Goal: Information Seeking & Learning: Compare options

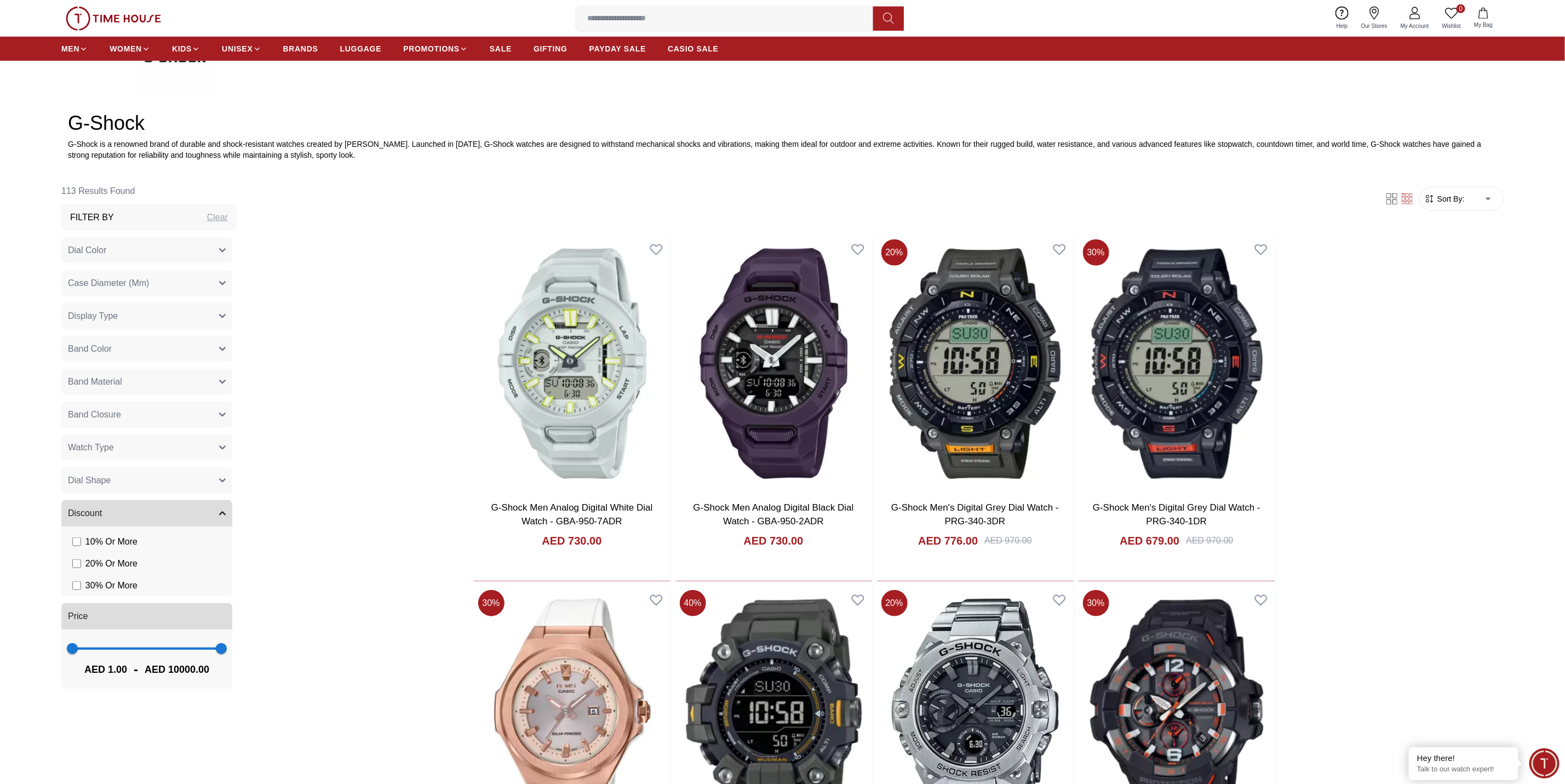
scroll to position [503, 0]
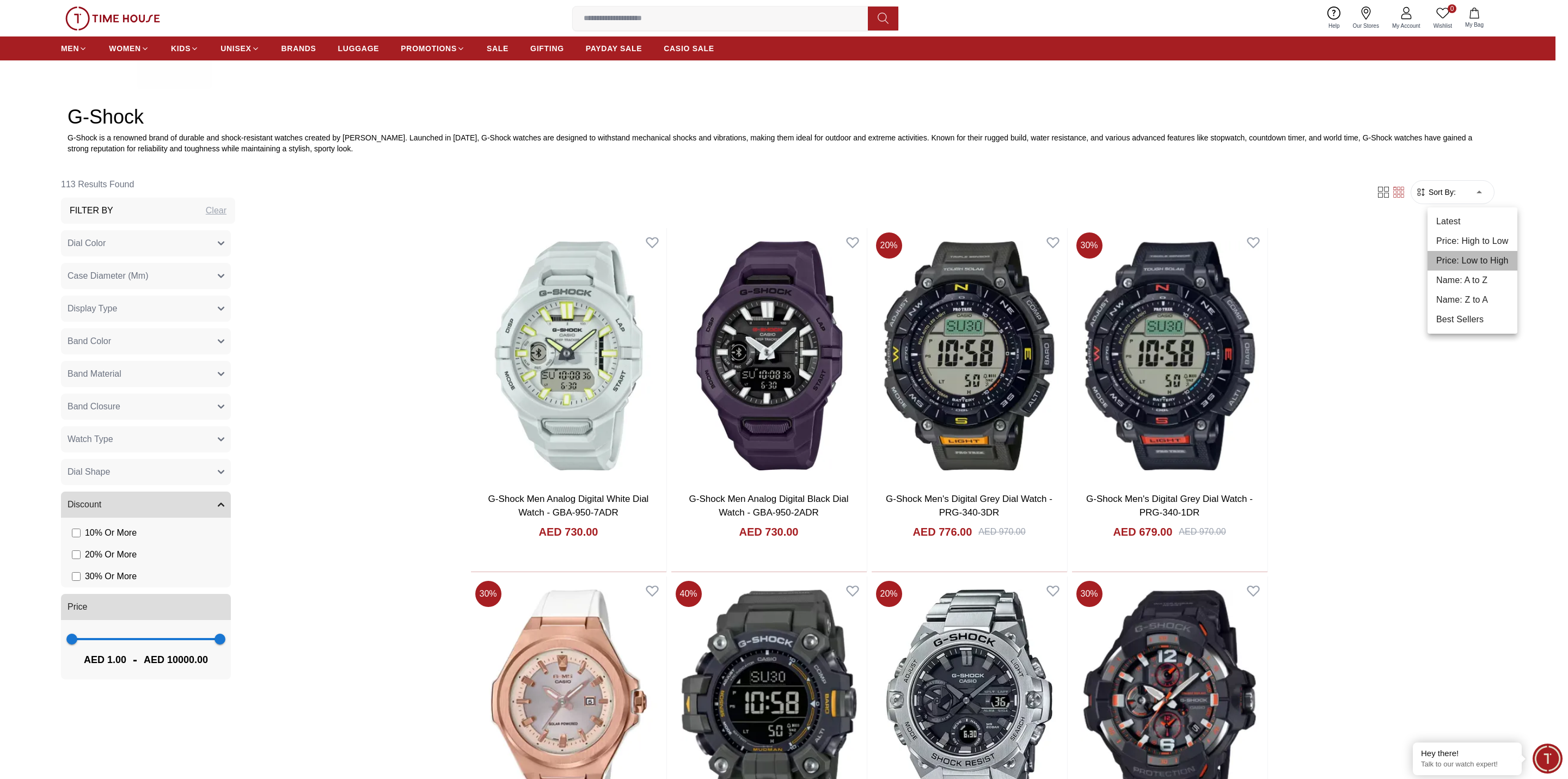
click at [1037, 255] on li "Price: Low to High" at bounding box center [1472, 260] width 90 height 19
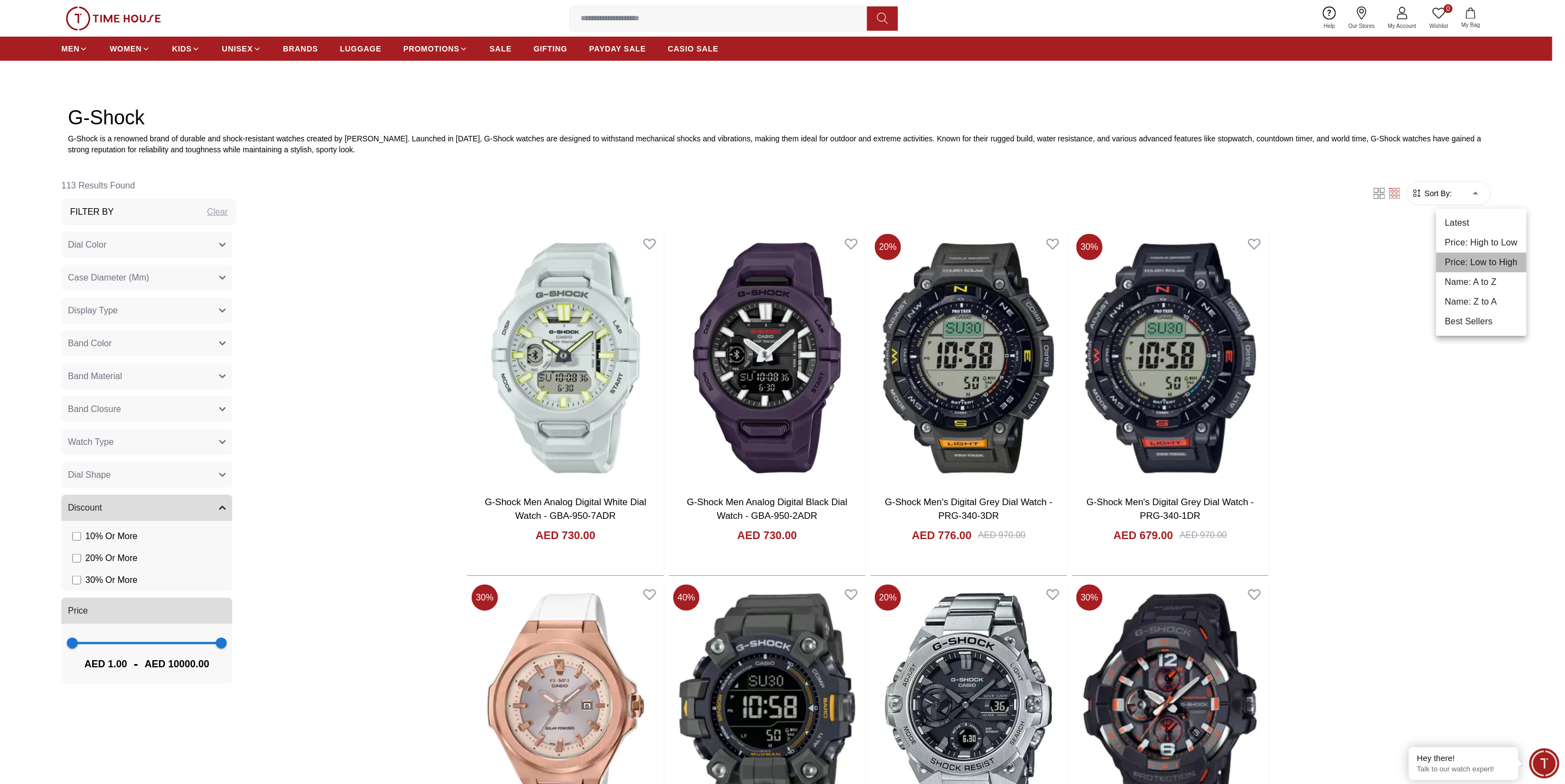
type input "*"
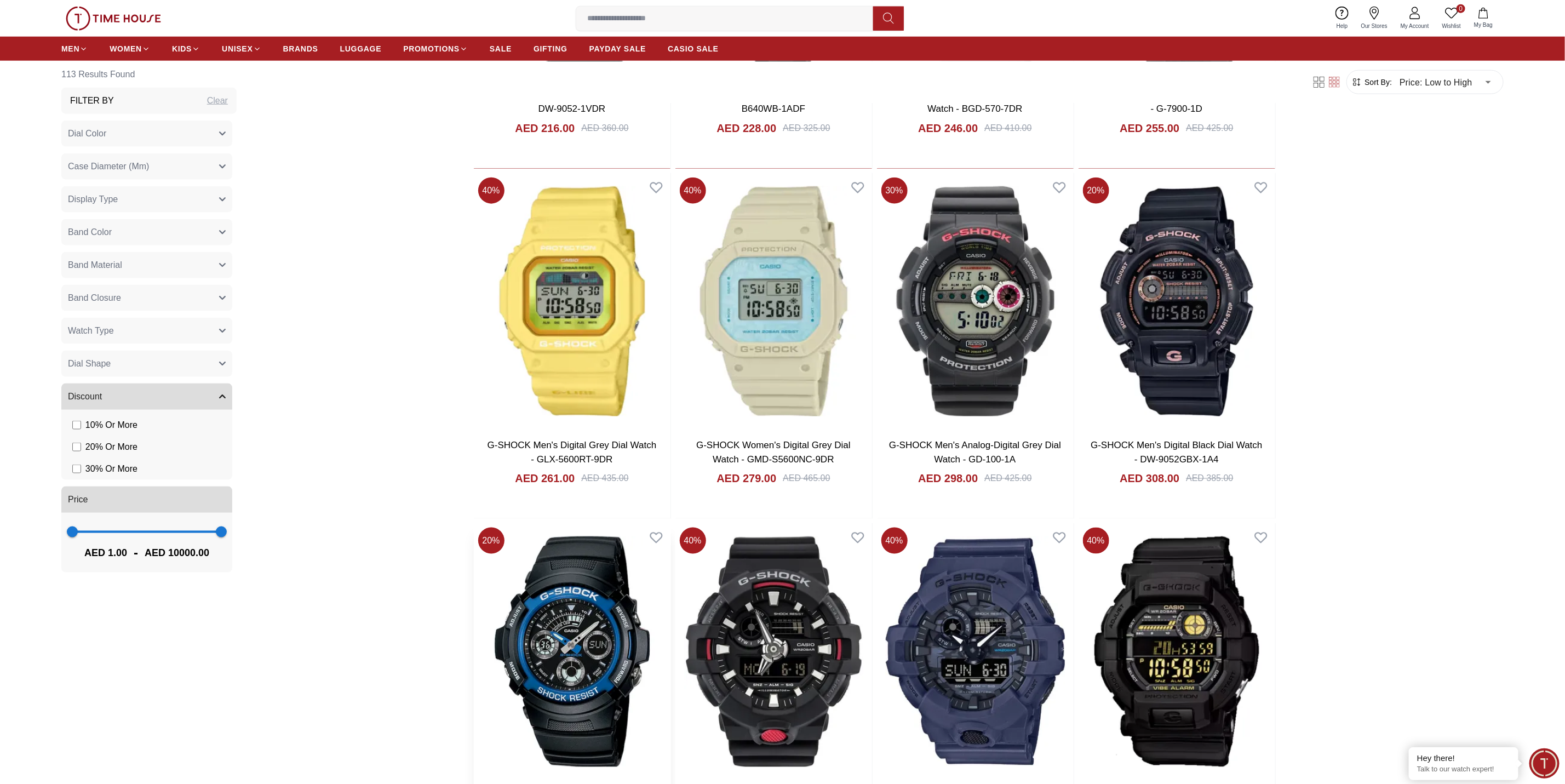
scroll to position [904, 0]
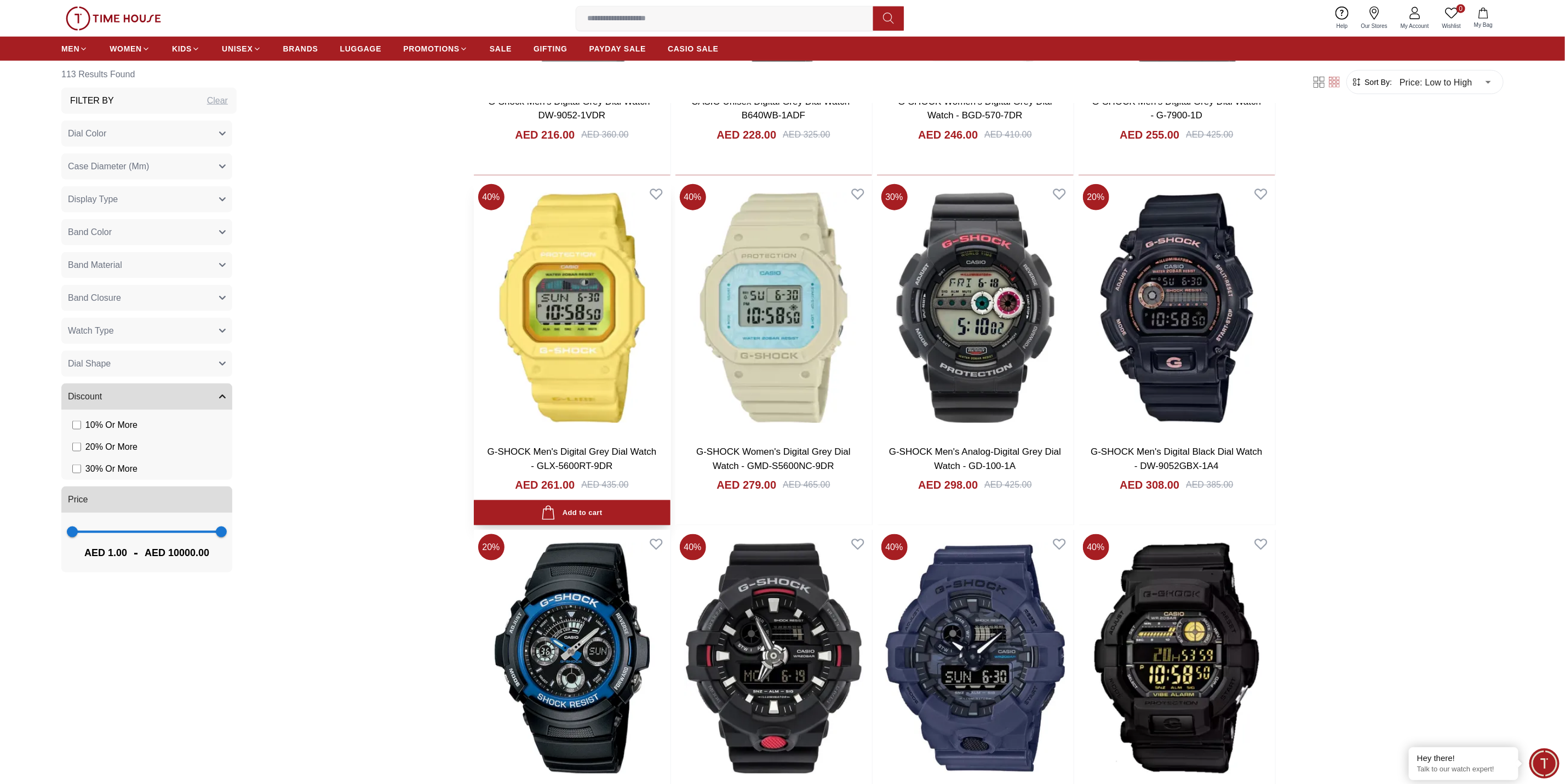
click at [604, 330] on img at bounding box center [572, 307] width 197 height 257
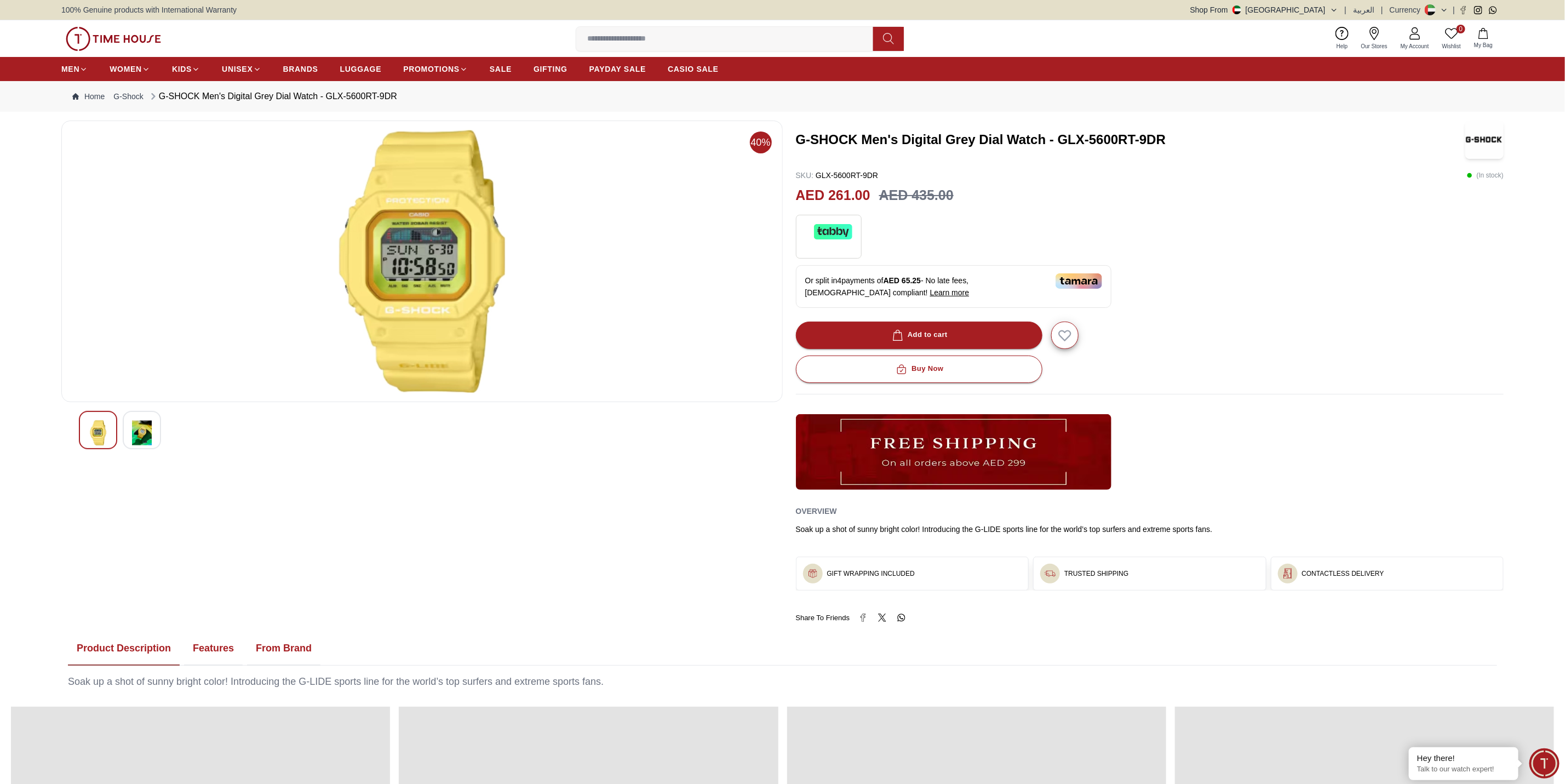
click at [145, 423] on img at bounding box center [142, 432] width 20 height 25
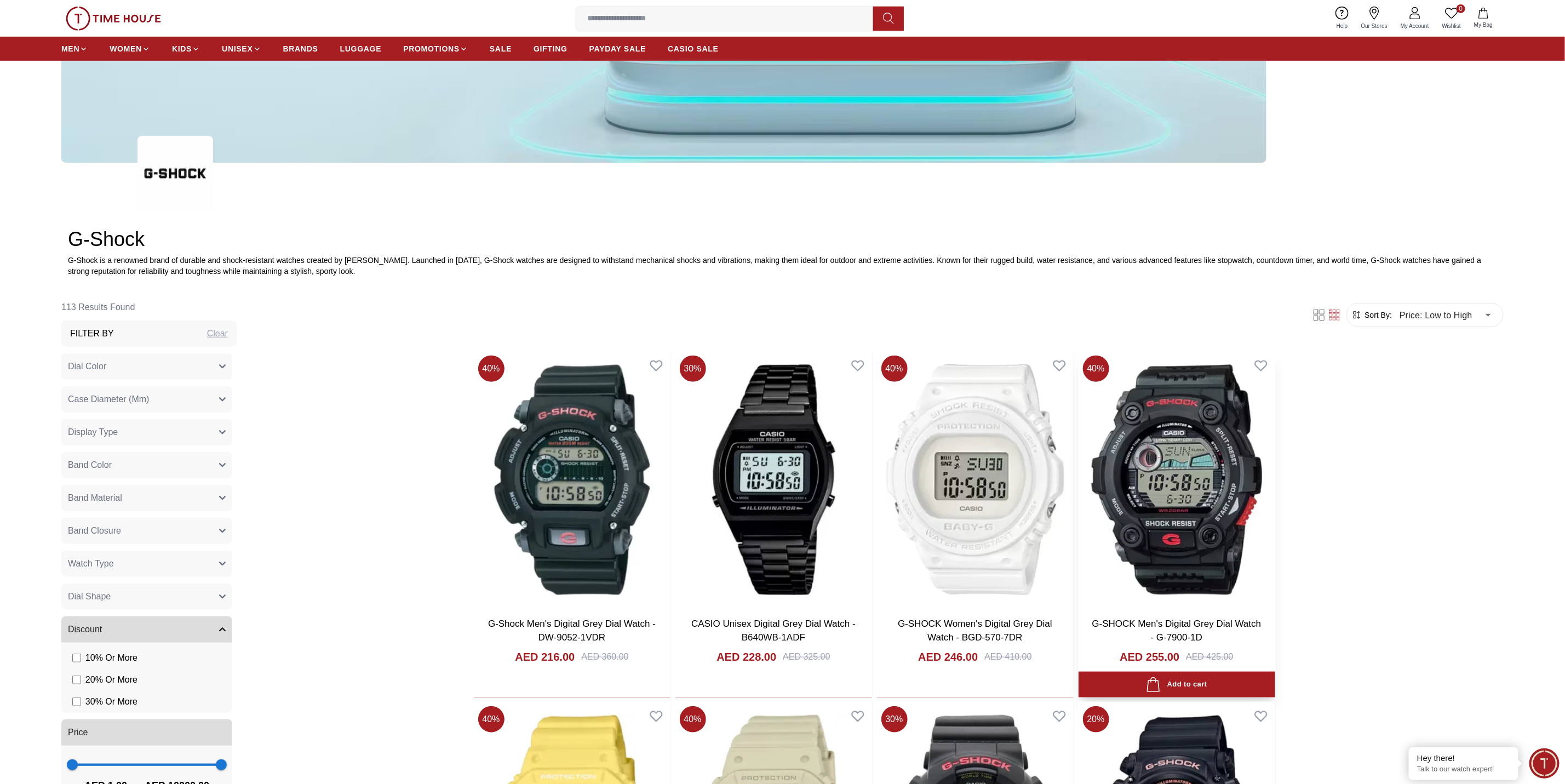
scroll to position [301, 0]
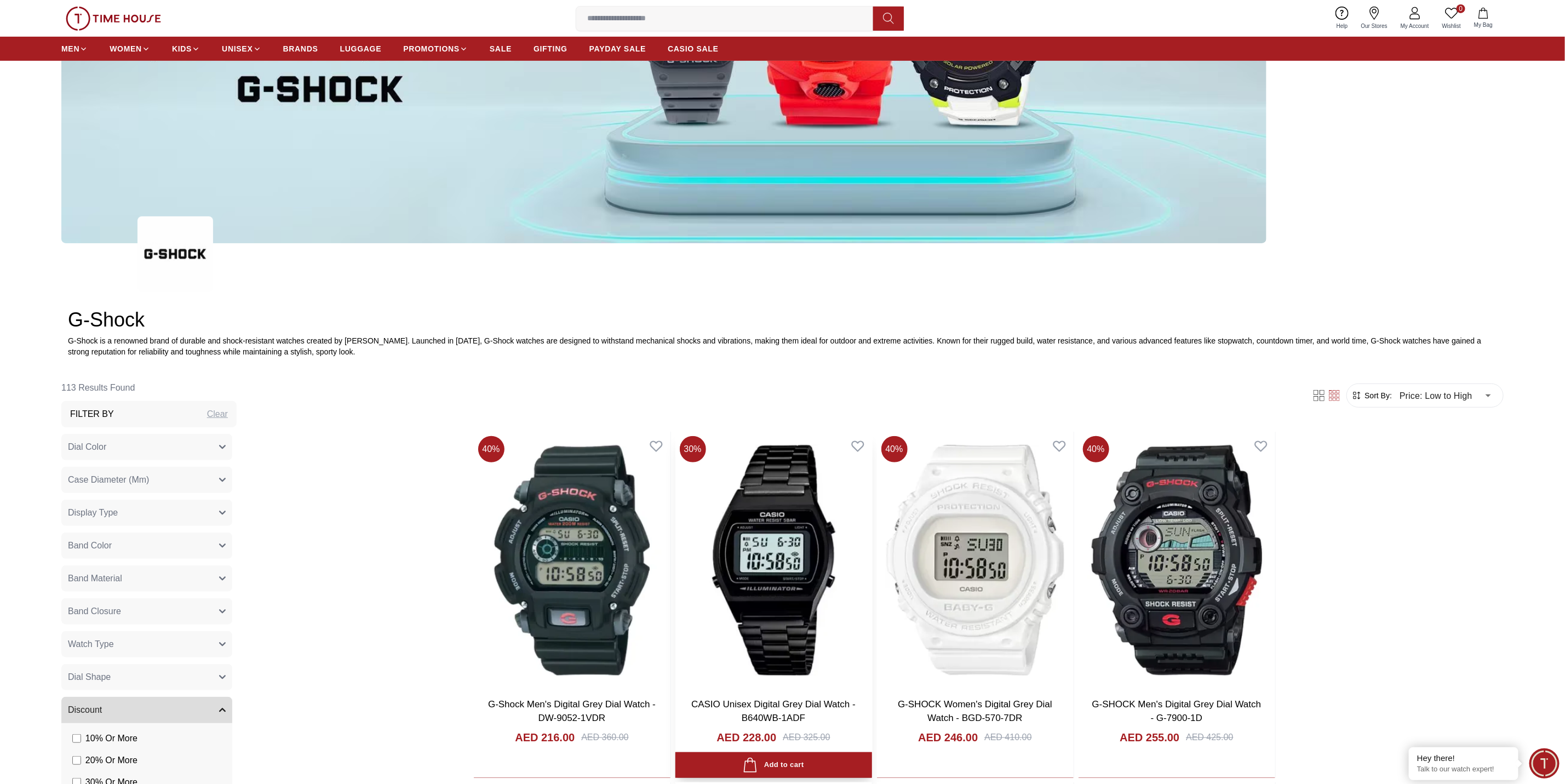
click at [765, 522] on img at bounding box center [774, 560] width 197 height 257
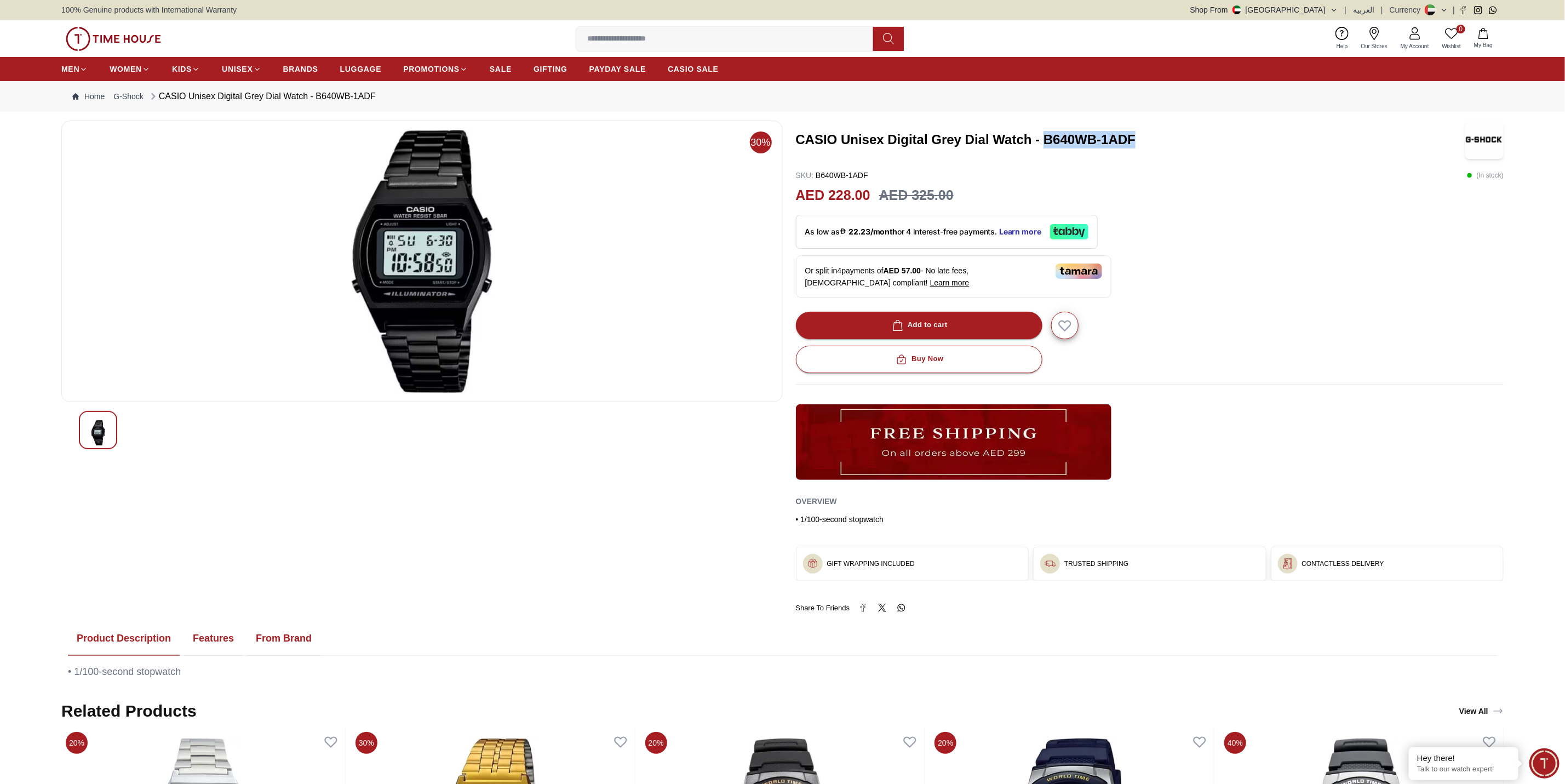
drag, startPoint x: 1044, startPoint y: 135, endPoint x: 1149, endPoint y: 135, distance: 105.0
click at [1043, 135] on h3 "CASIO Unisex Digital Grey Dial Watch - B640WB-1ADF" at bounding box center [1121, 140] width 649 height 18
copy h3 "B640WB-1ADF"
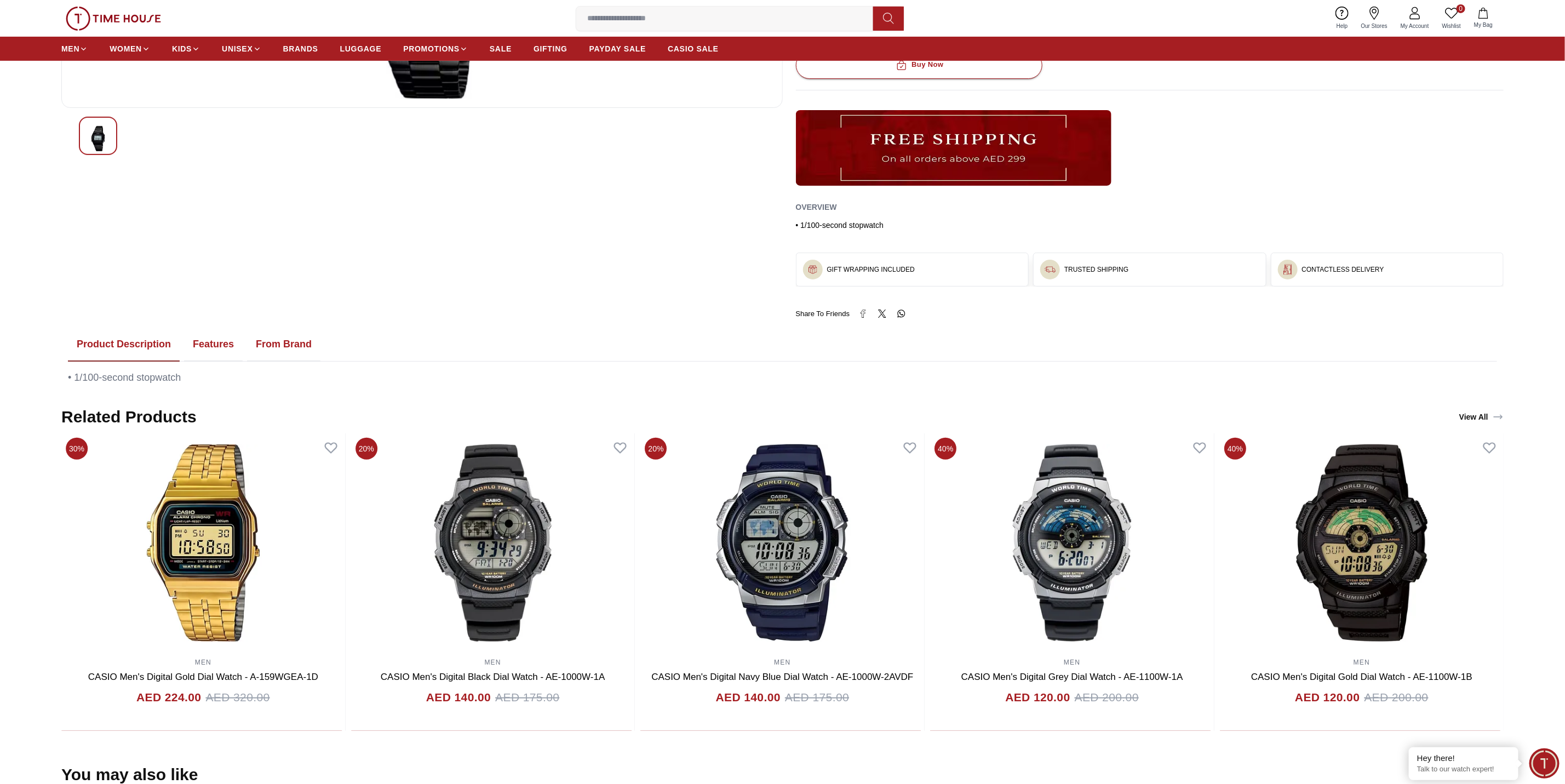
scroll to position [301, 0]
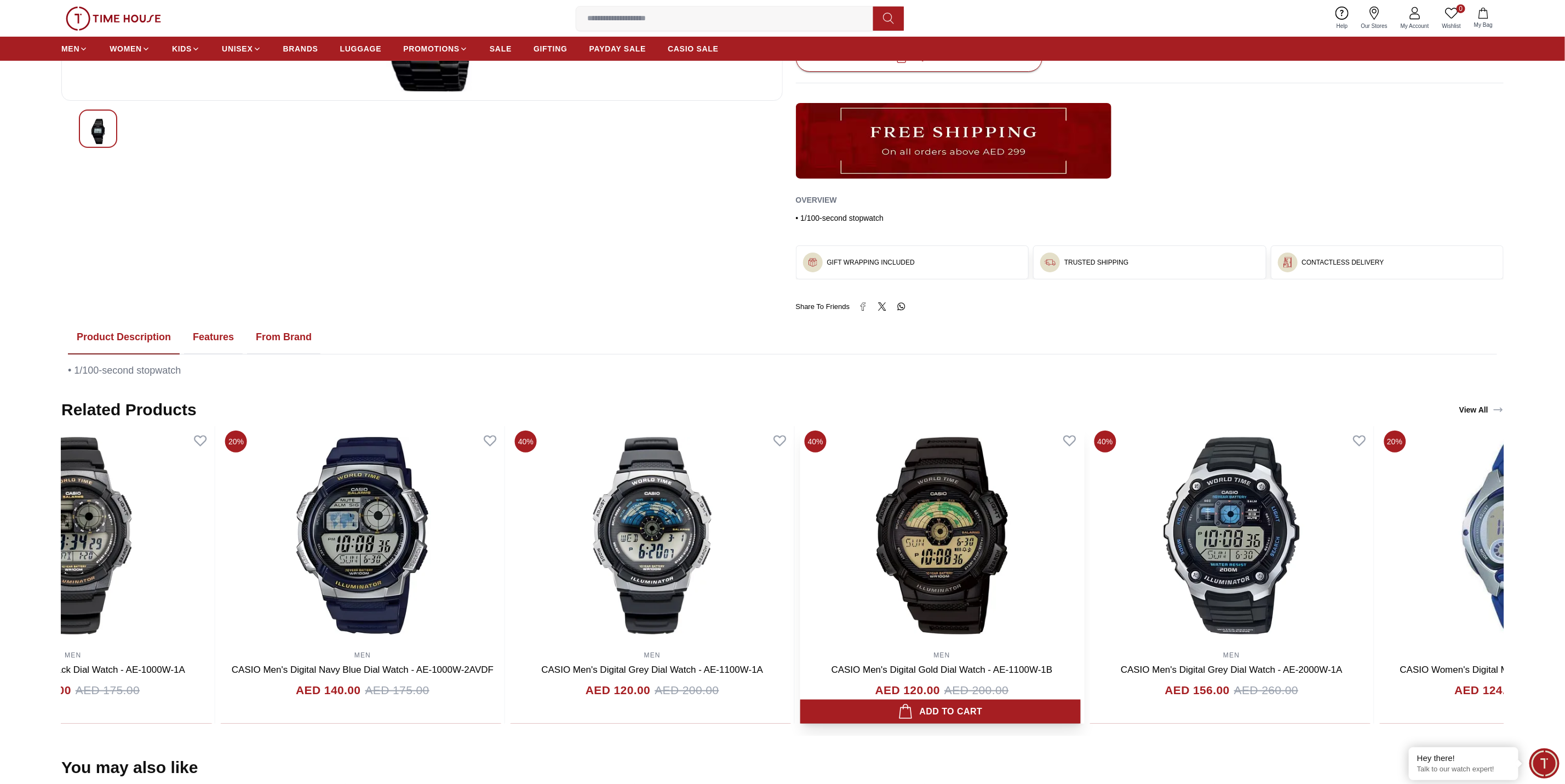
click at [968, 522] on img at bounding box center [942, 536] width 284 height 219
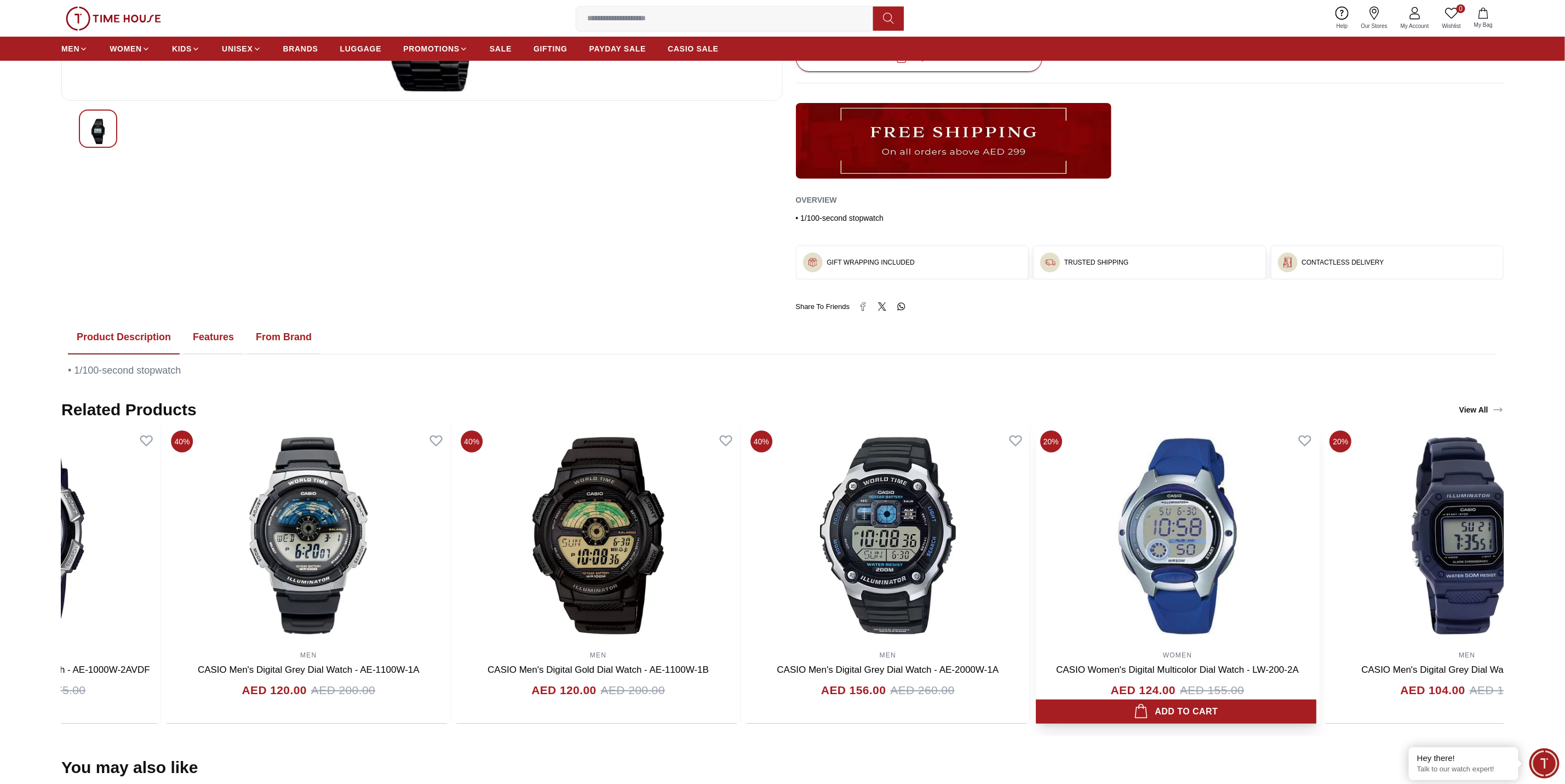
click at [1036, 513] on img at bounding box center [1177, 536] width 284 height 219
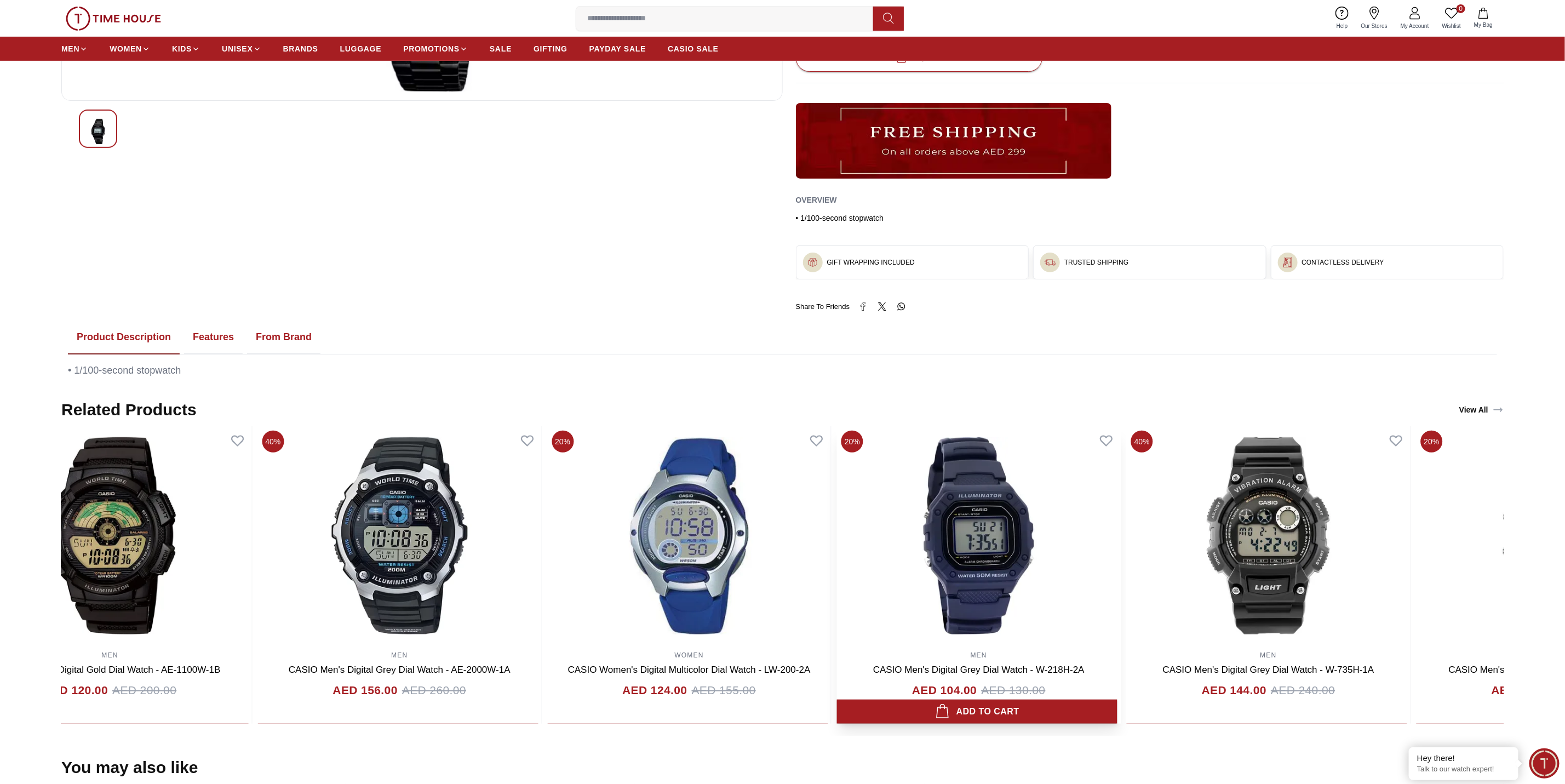
click at [1043, 522] on img at bounding box center [979, 536] width 284 height 219
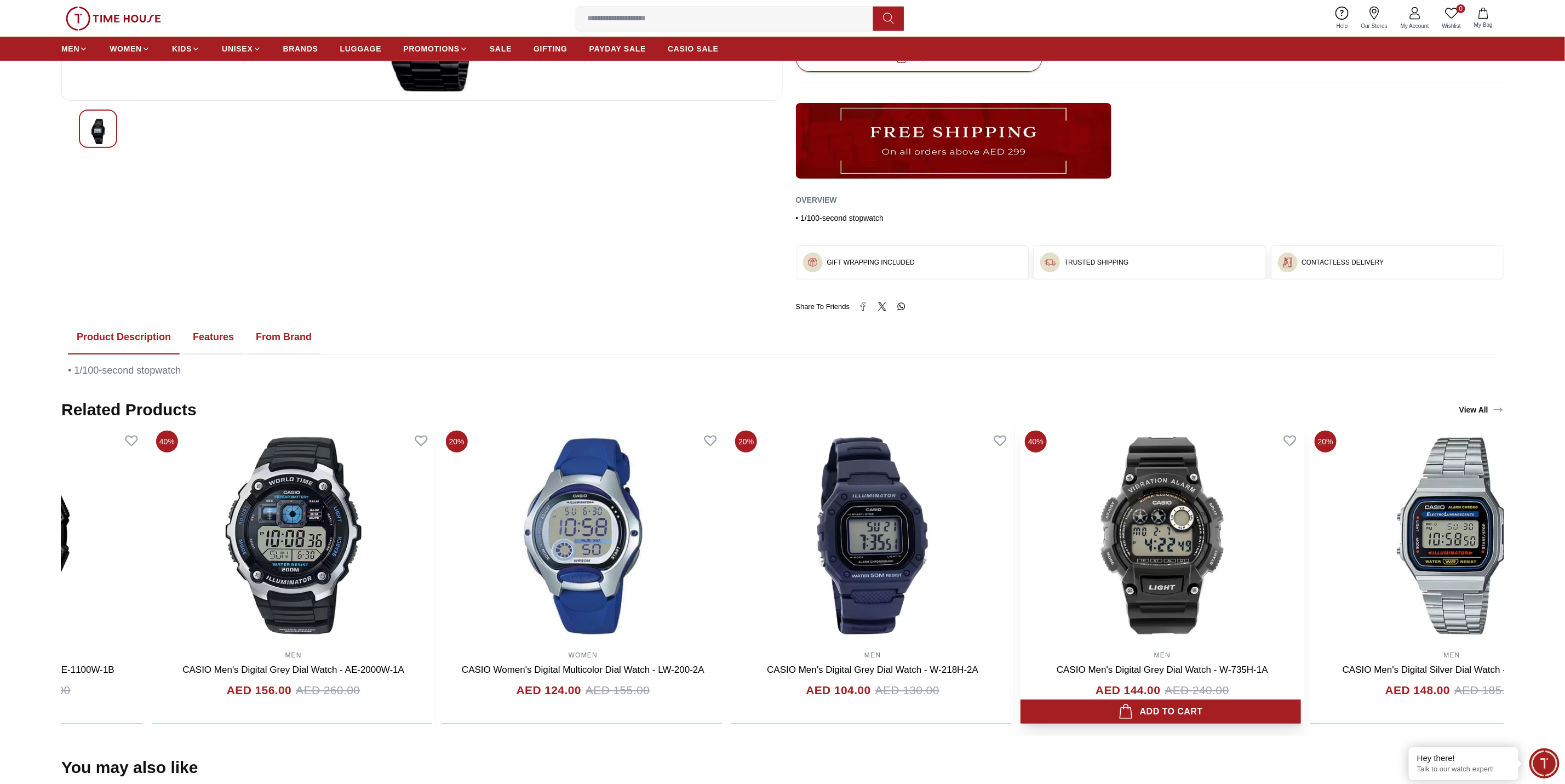
click at [1020, 522] on img at bounding box center [1162, 536] width 284 height 219
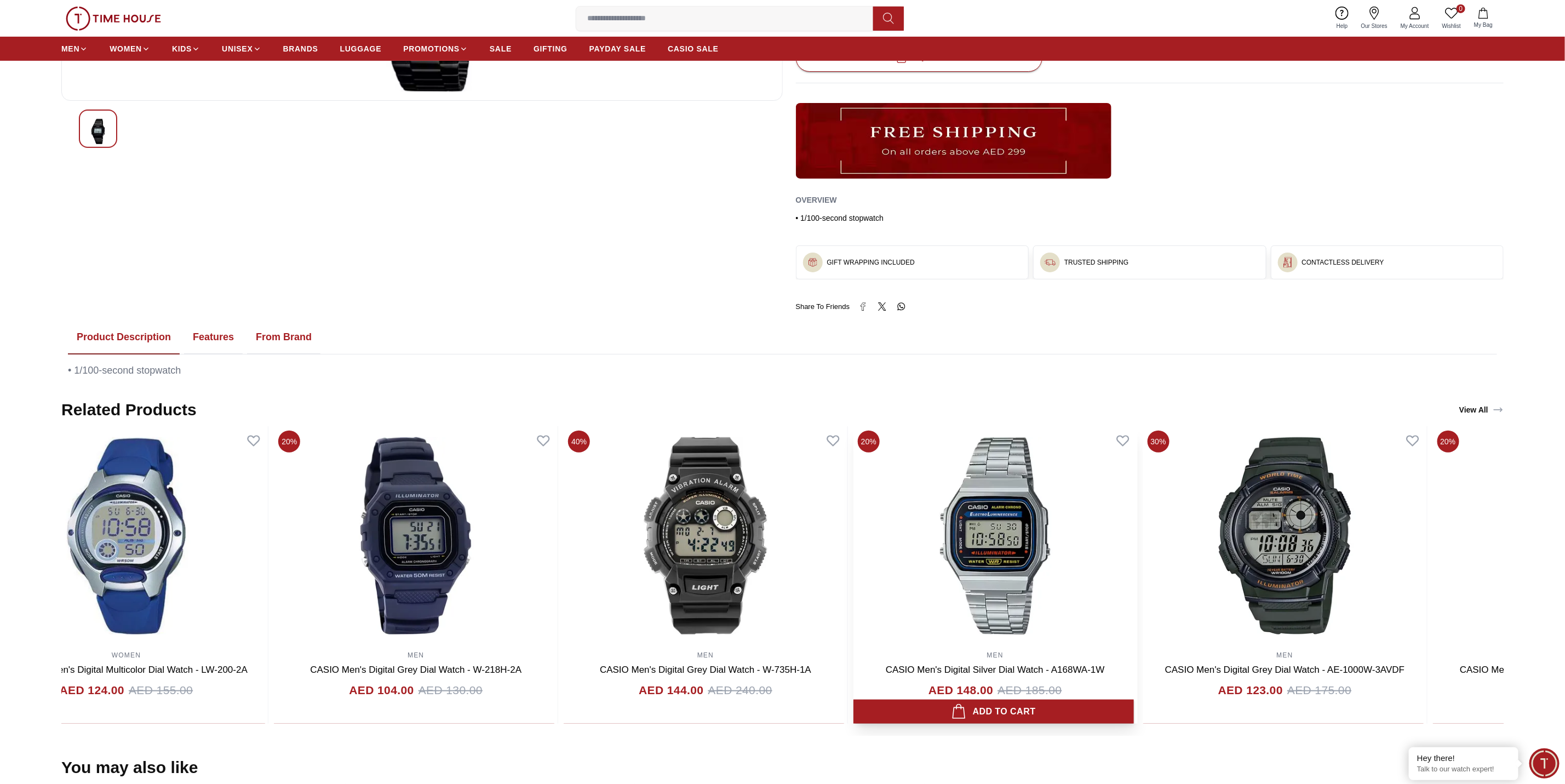
click at [854, 522] on img at bounding box center [995, 536] width 284 height 219
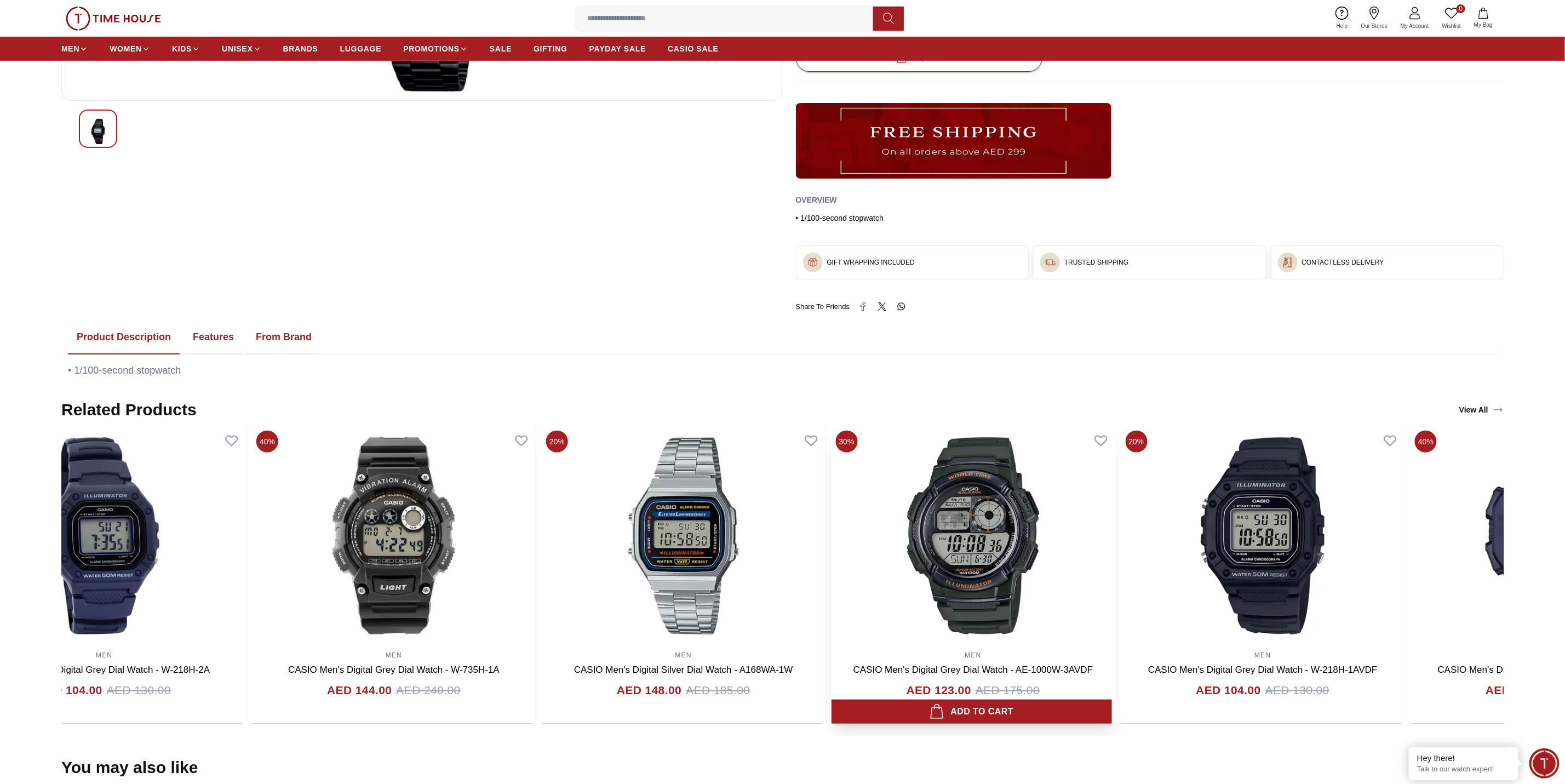
click at [832, 522] on img at bounding box center [973, 536] width 284 height 219
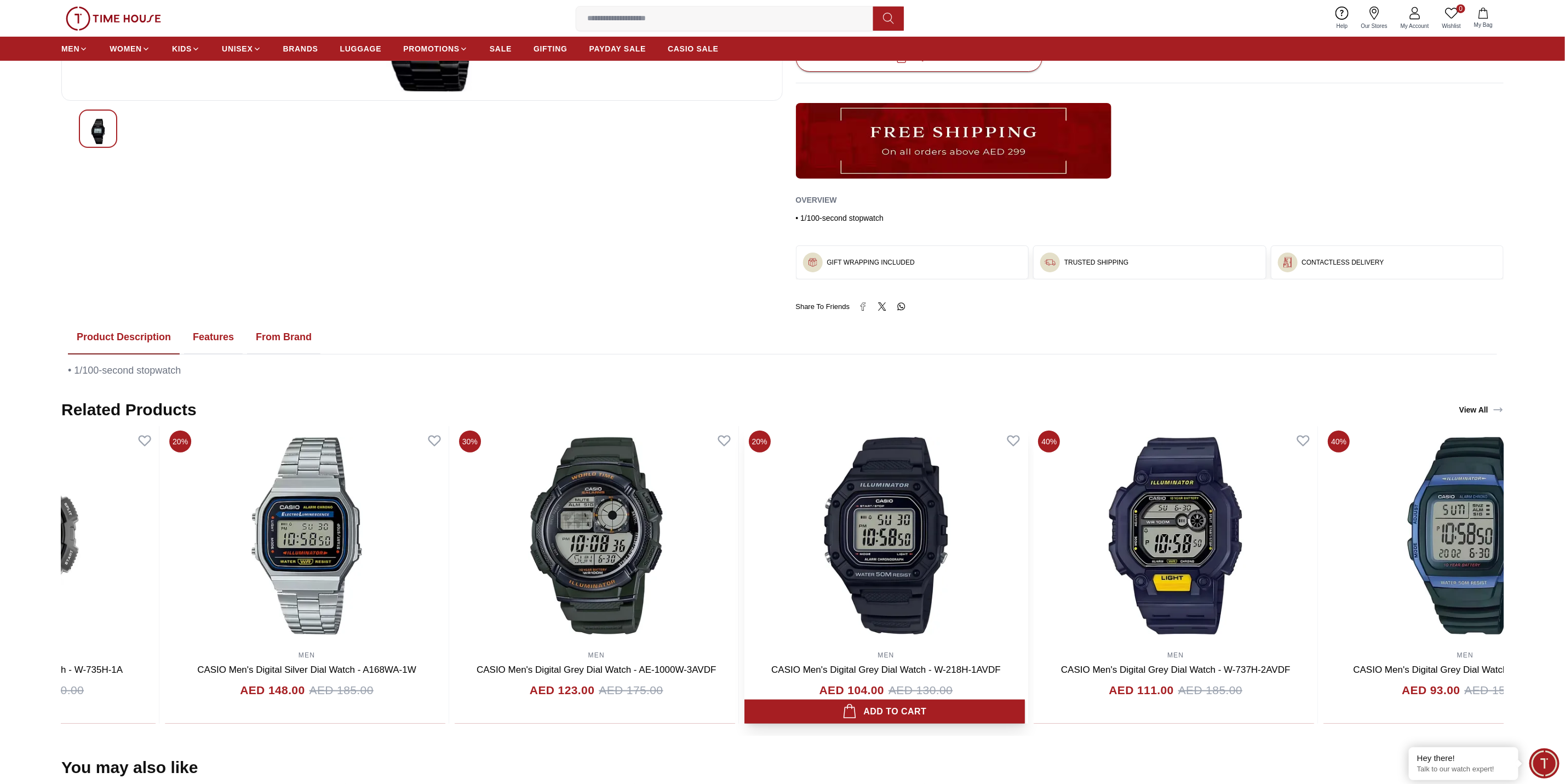
click at [745, 522] on img at bounding box center [886, 536] width 284 height 219
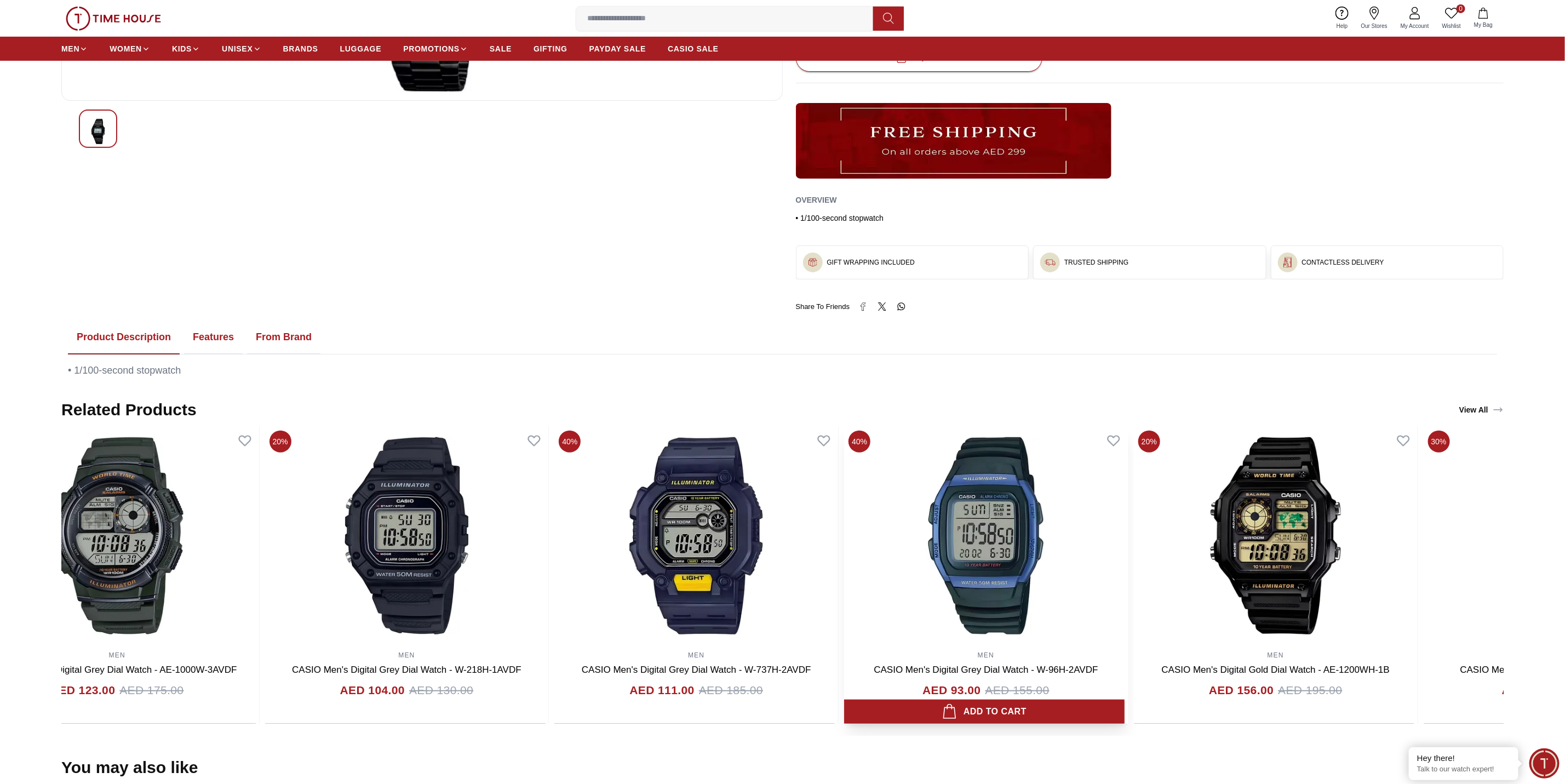
click at [844, 513] on img at bounding box center [986, 536] width 284 height 219
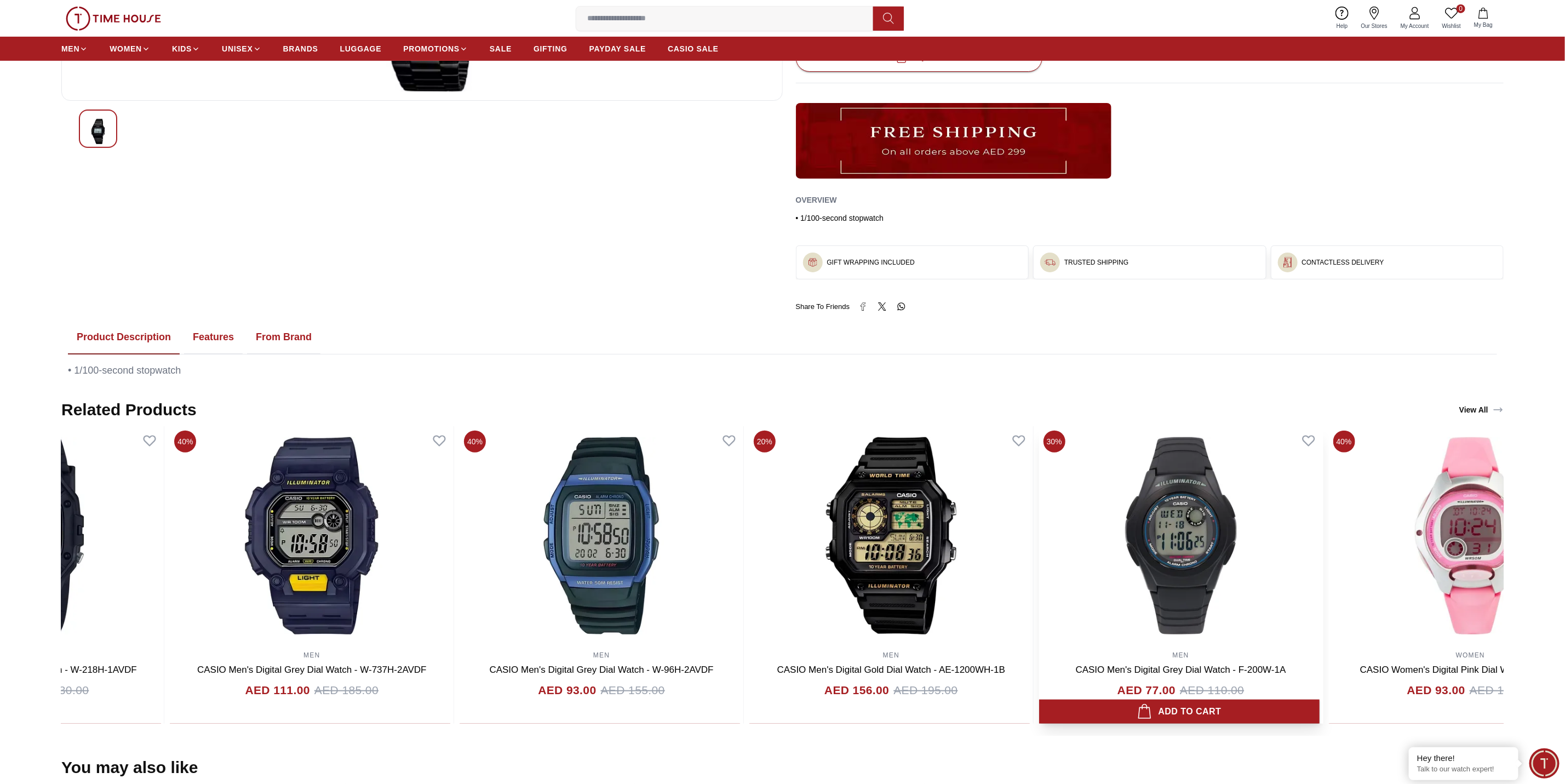
click at [1039, 522] on img at bounding box center [1181, 536] width 284 height 219
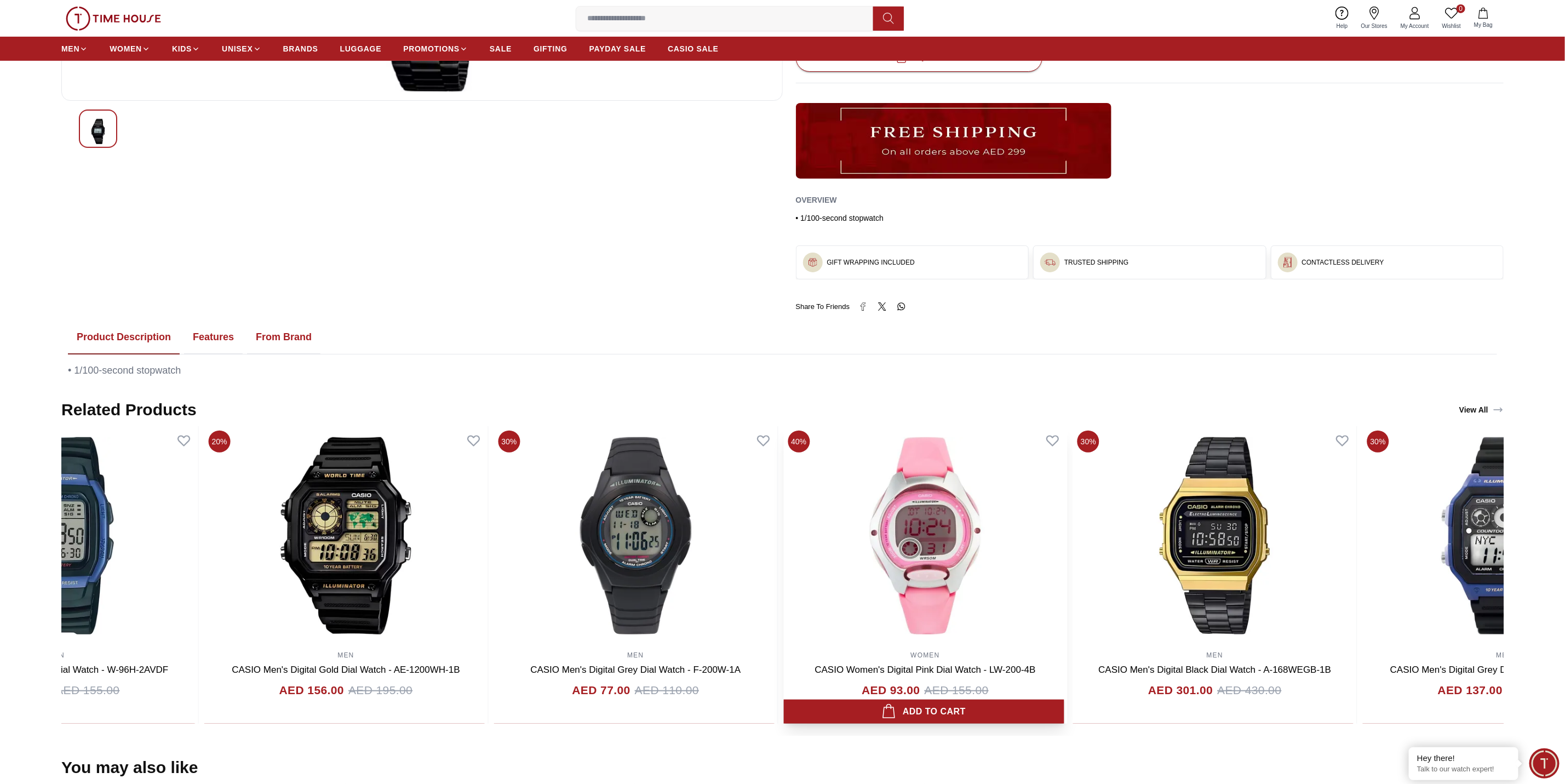
click at [783, 522] on img at bounding box center [925, 536] width 284 height 219
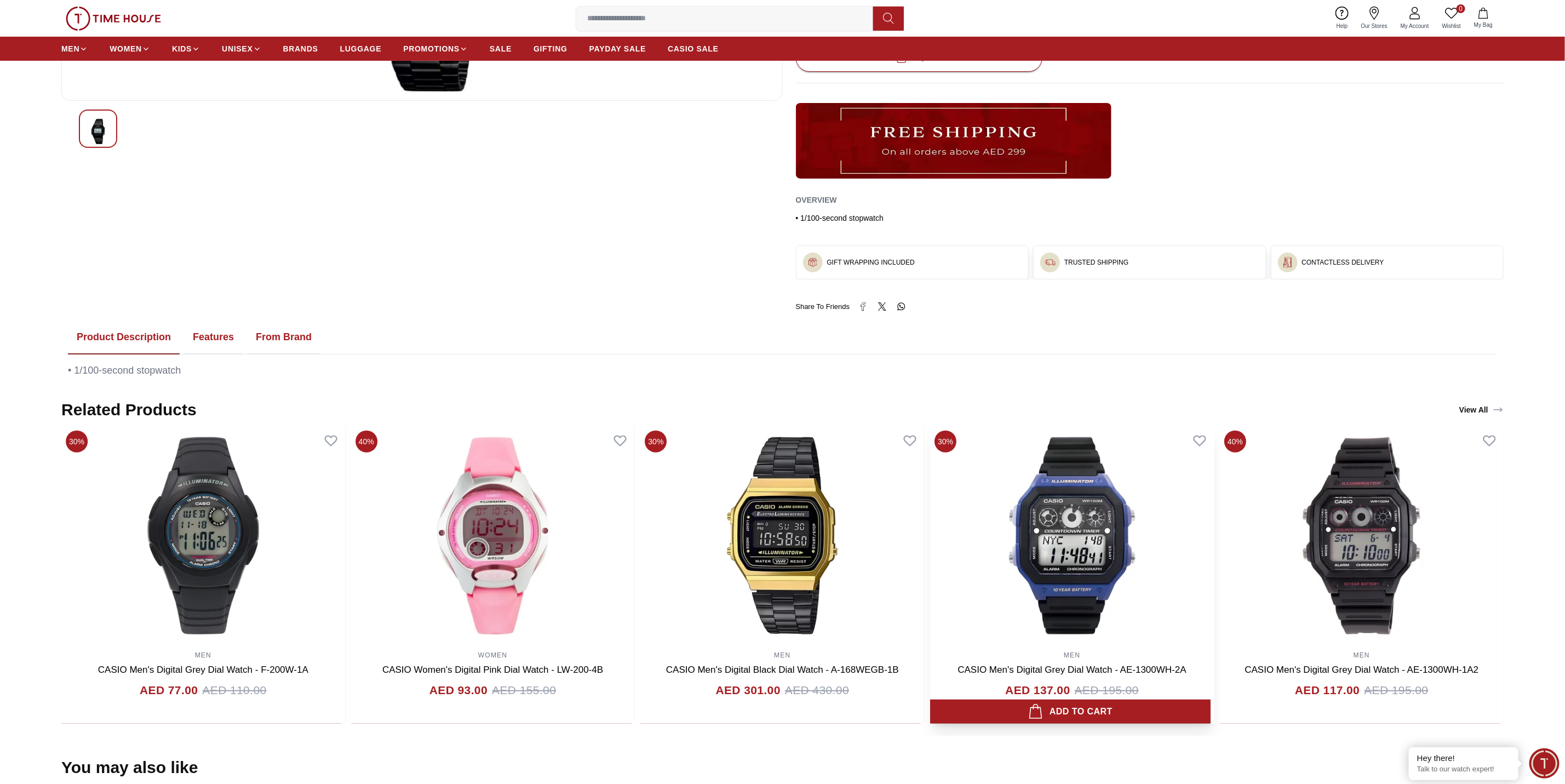
click at [930, 522] on img at bounding box center [1072, 536] width 284 height 219
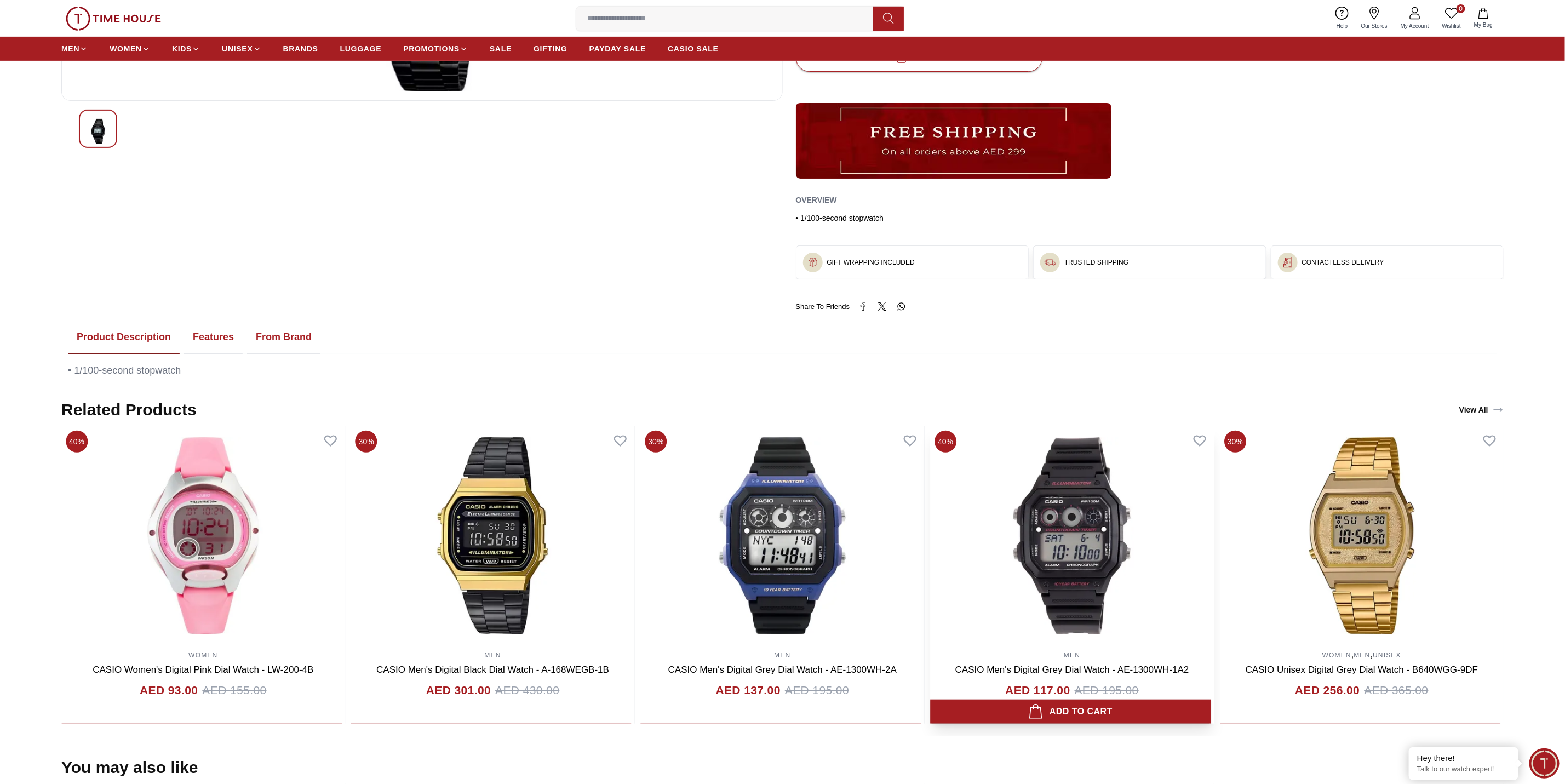
click at [1043, 522] on img at bounding box center [1072, 536] width 284 height 219
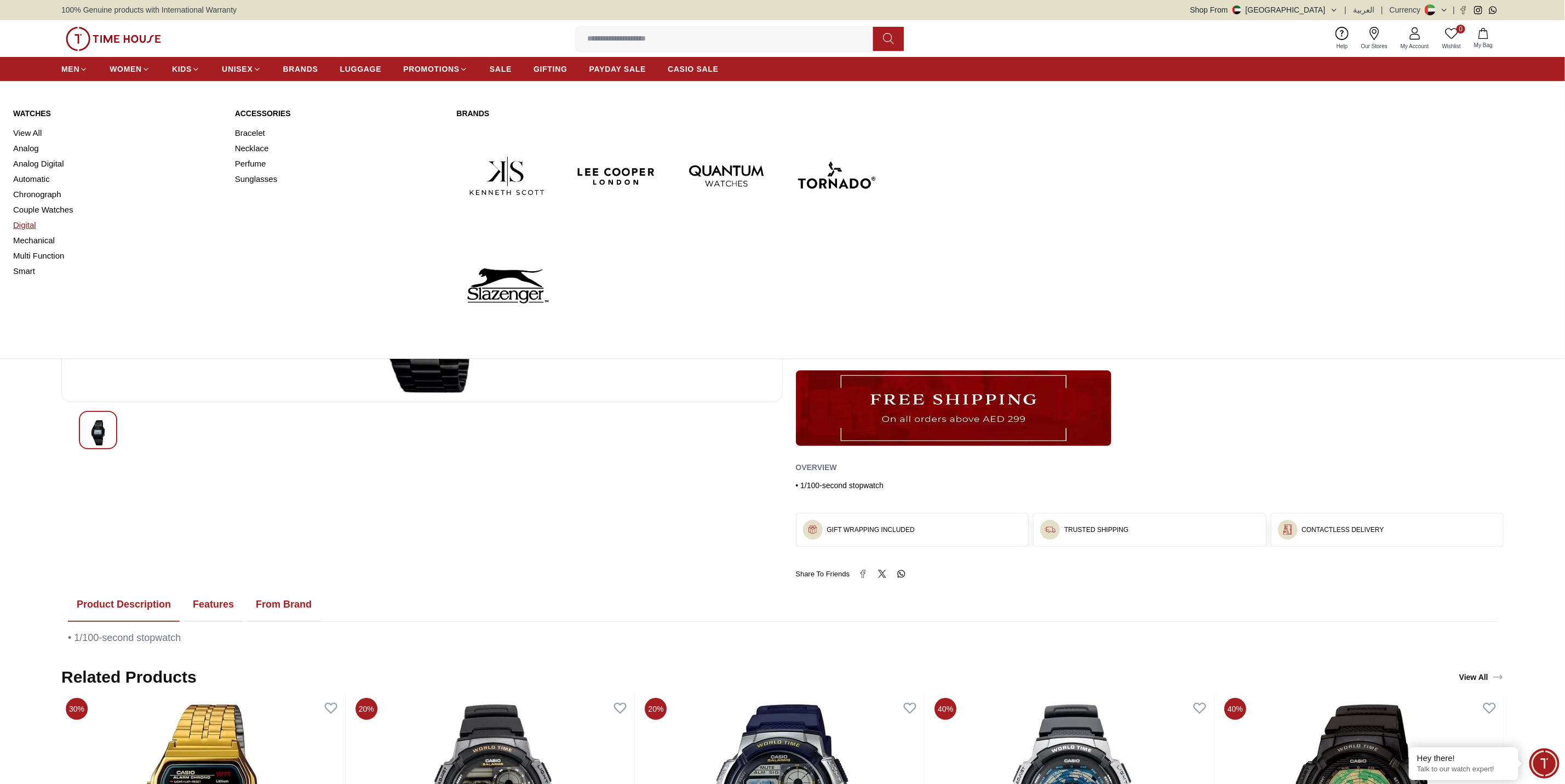
click at [26, 222] on link "Digital" at bounding box center [117, 225] width 209 height 15
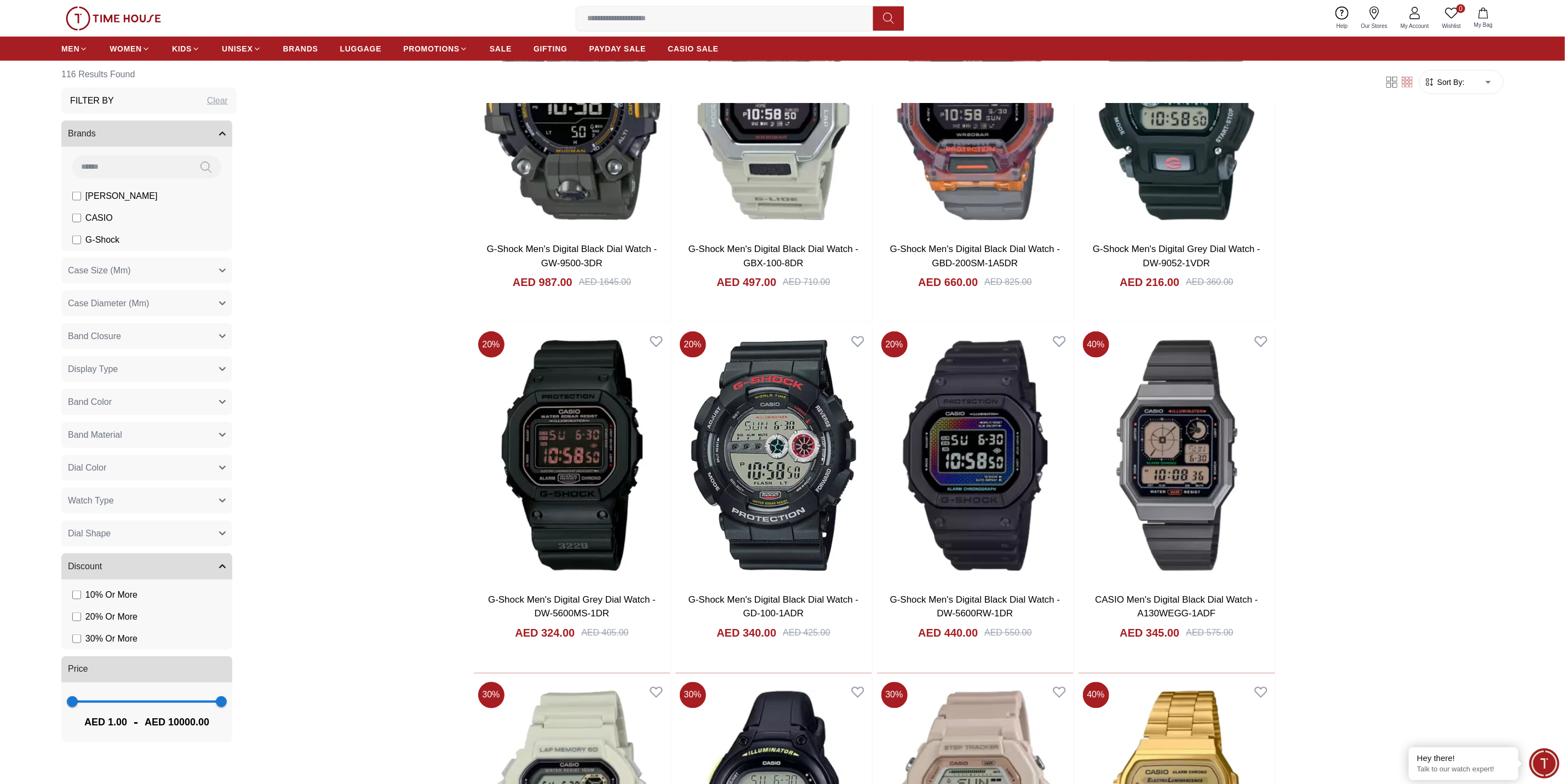
scroll to position [1506, 0]
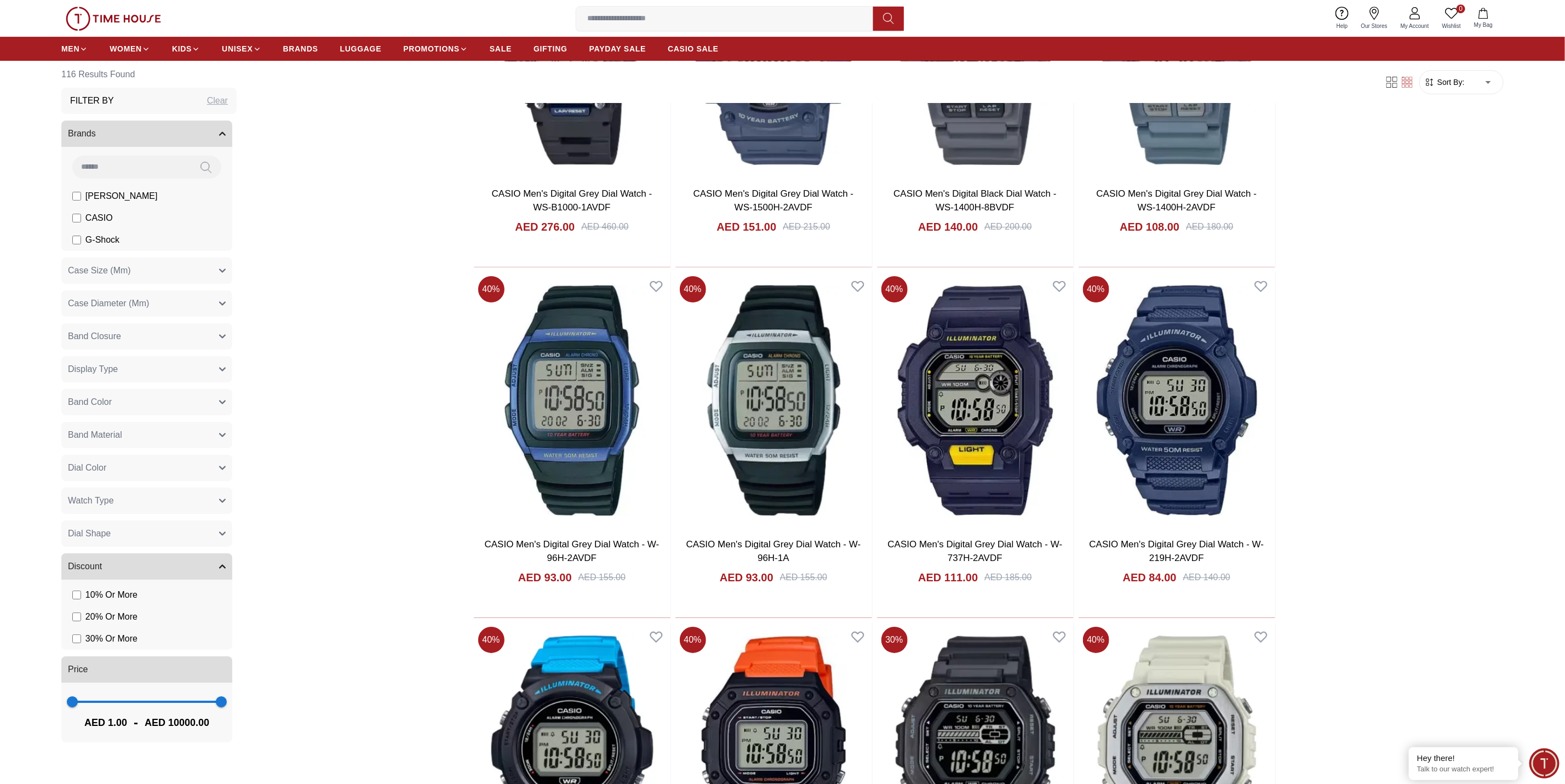
scroll to position [3013, 0]
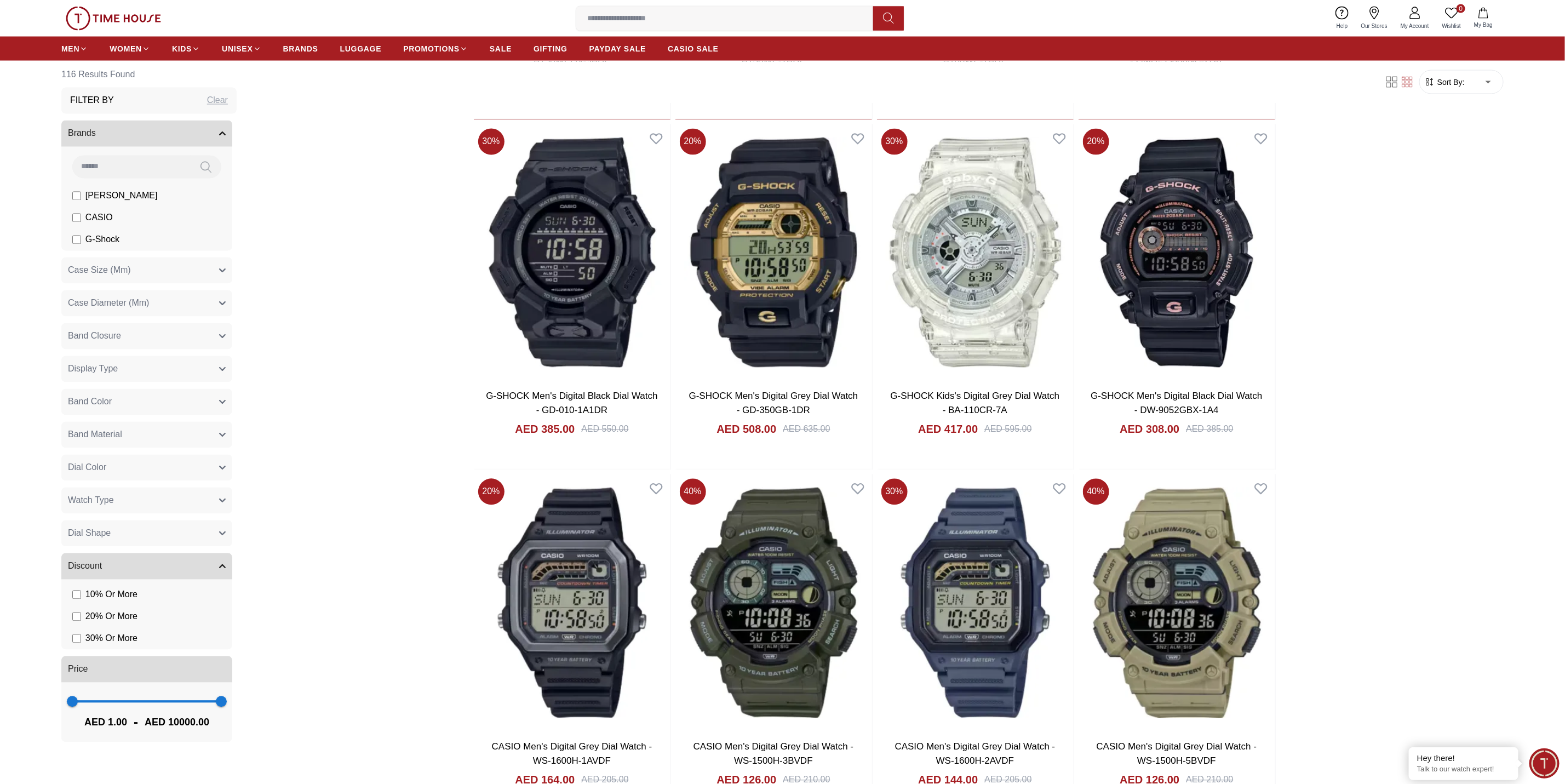
scroll to position [4821, 0]
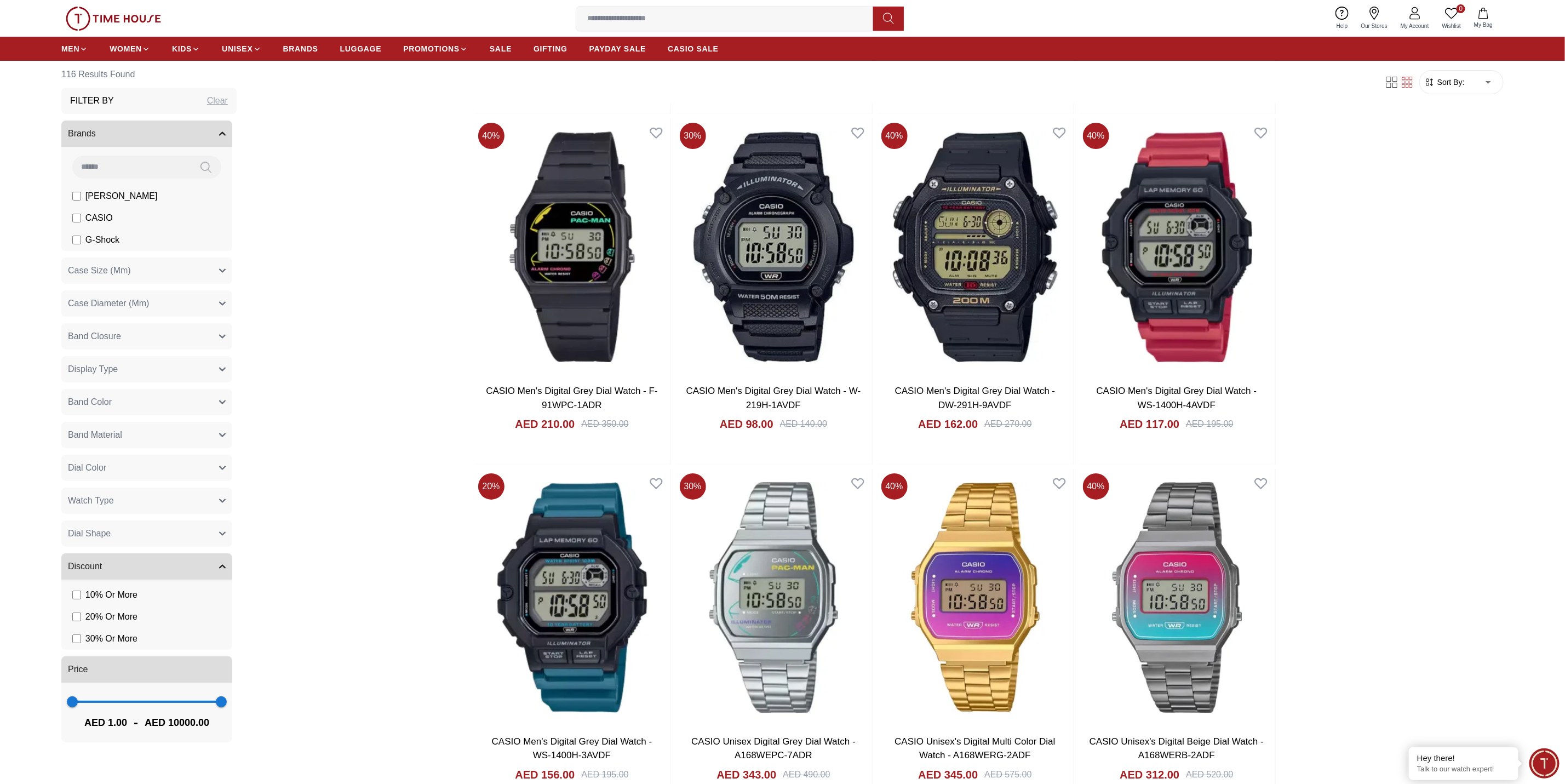
scroll to position [6026, 0]
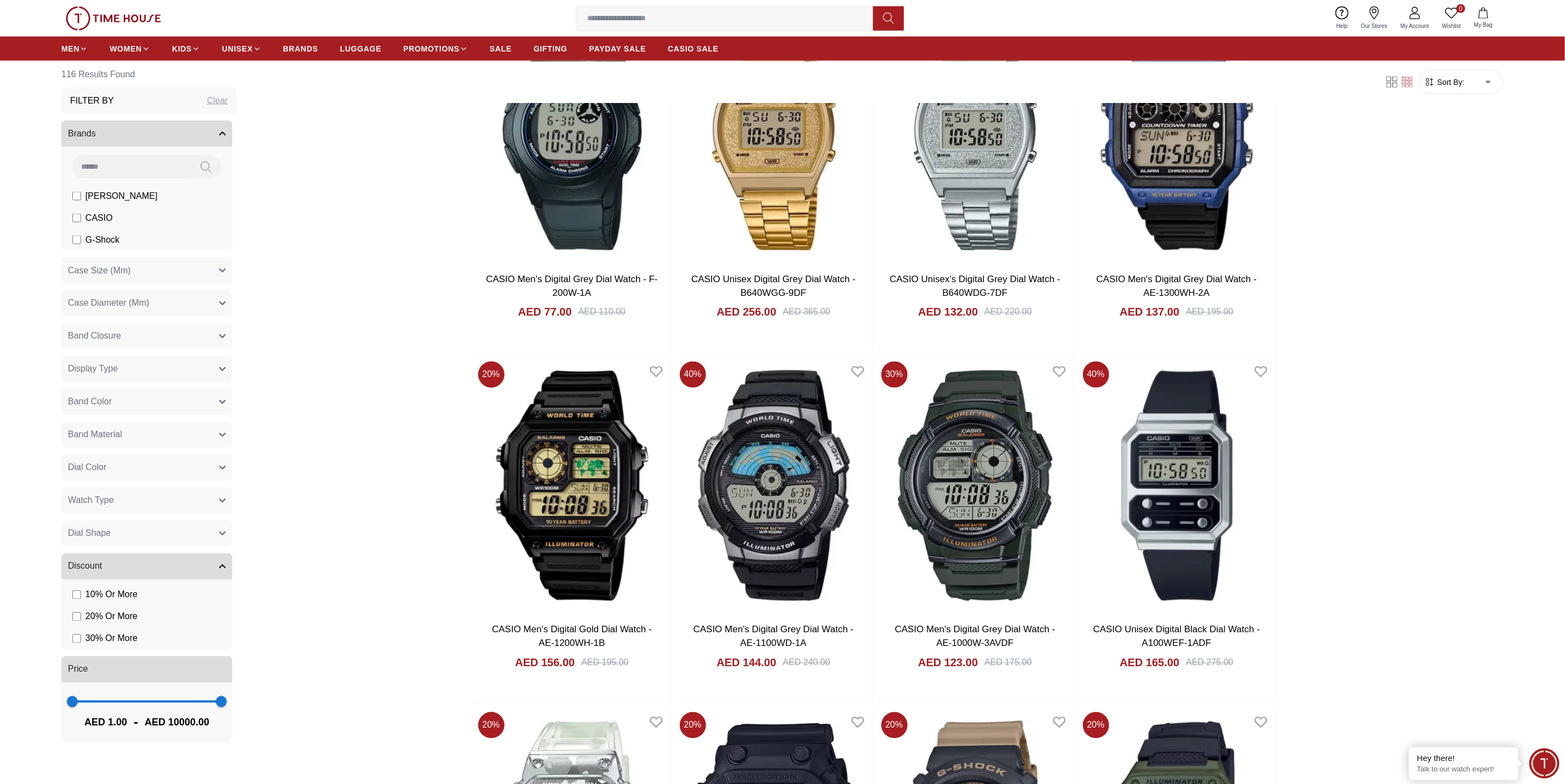
scroll to position [7834, 0]
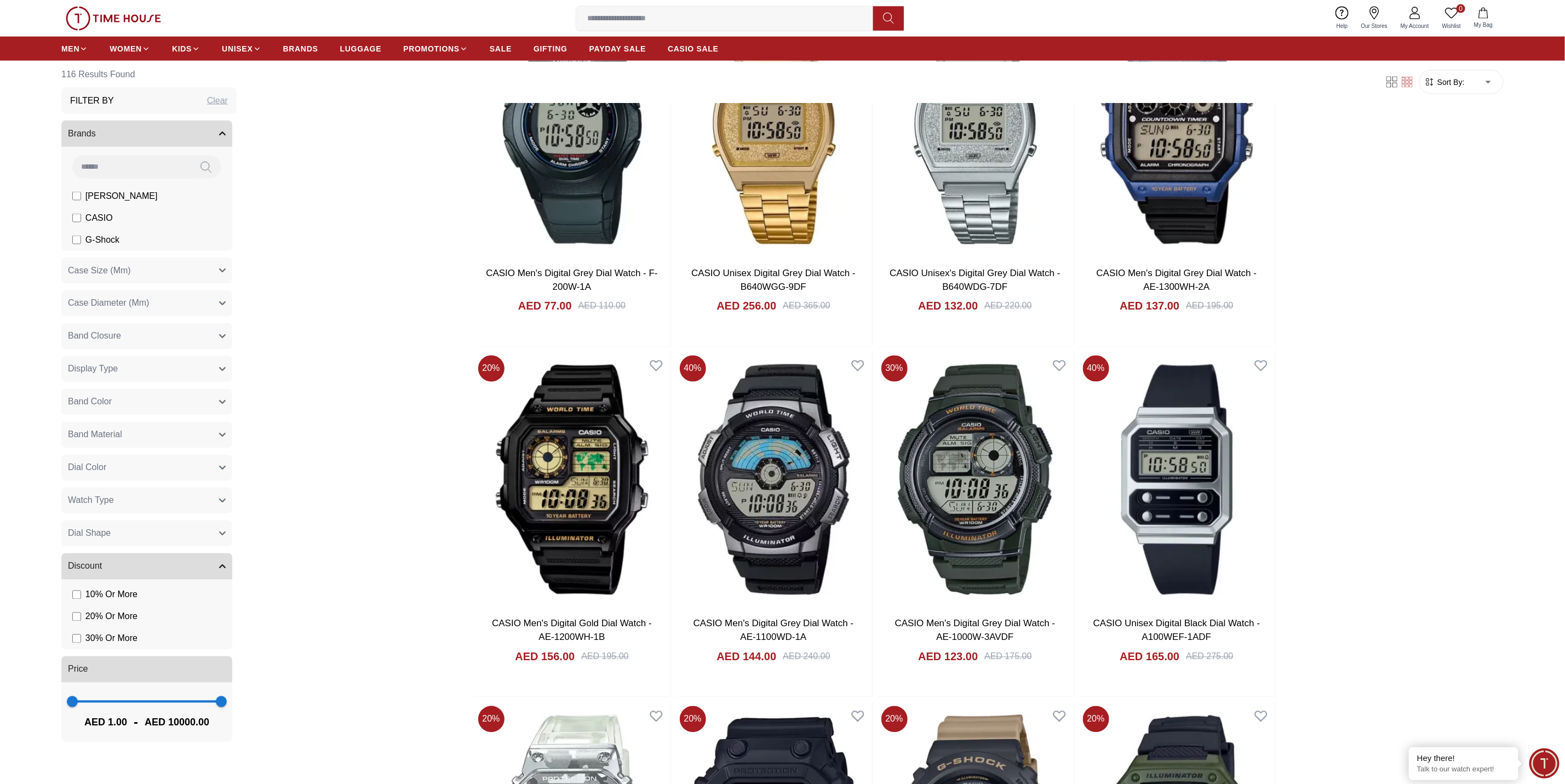
scroll to position [7533, 0]
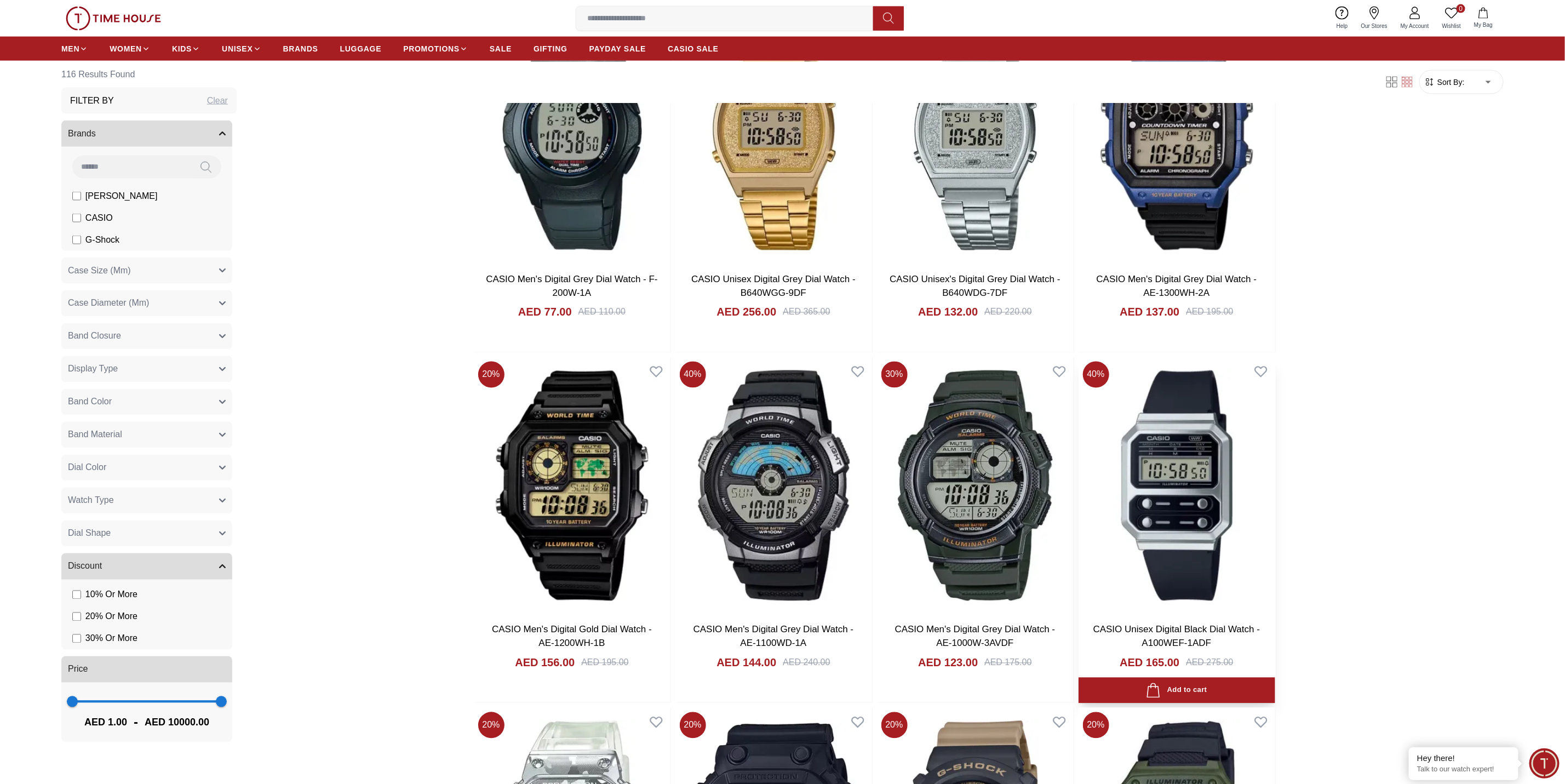
click at [1043, 428] on img at bounding box center [1177, 485] width 197 height 257
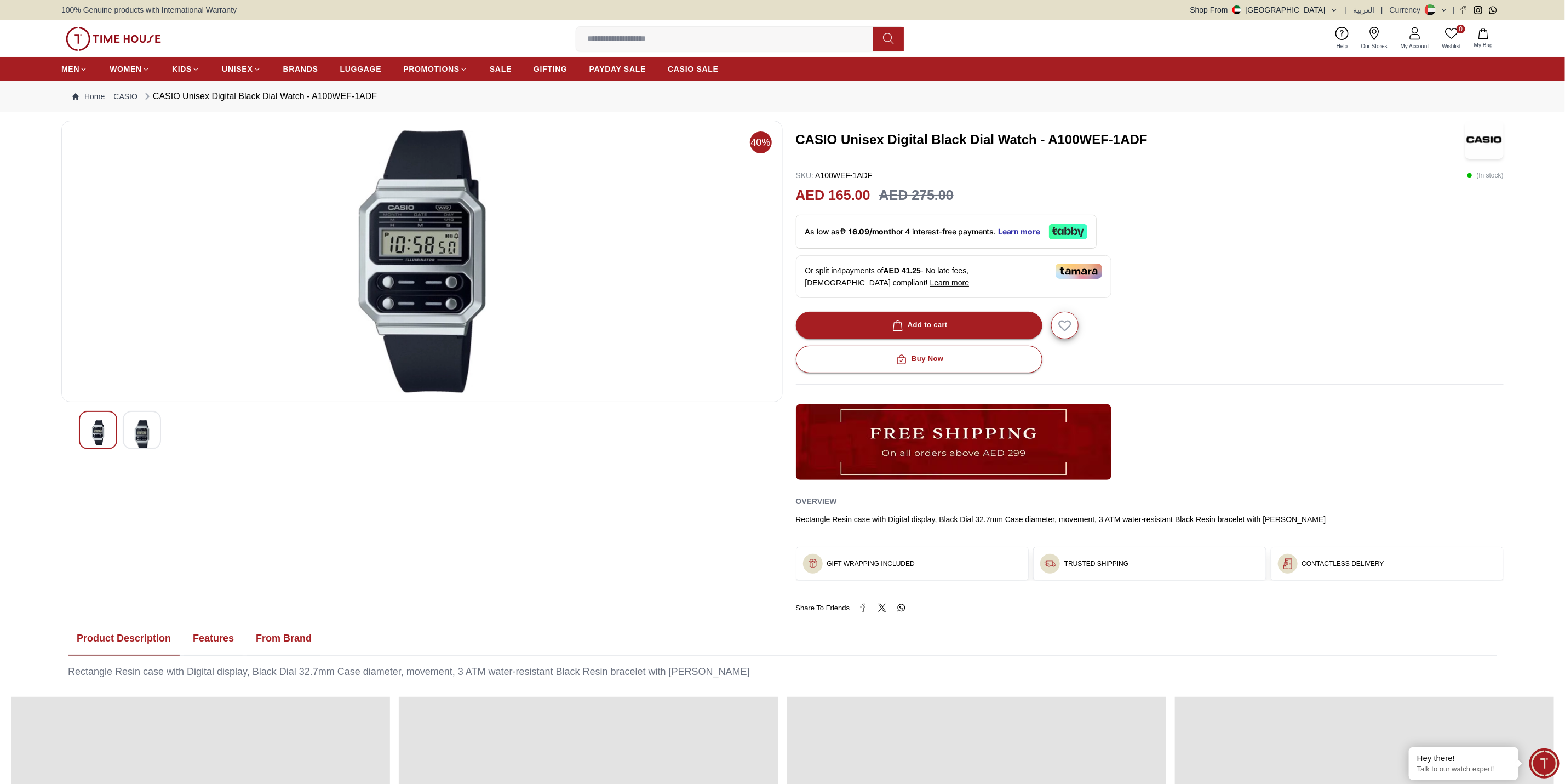
click at [152, 435] on div at bounding box center [141, 430] width 39 height 39
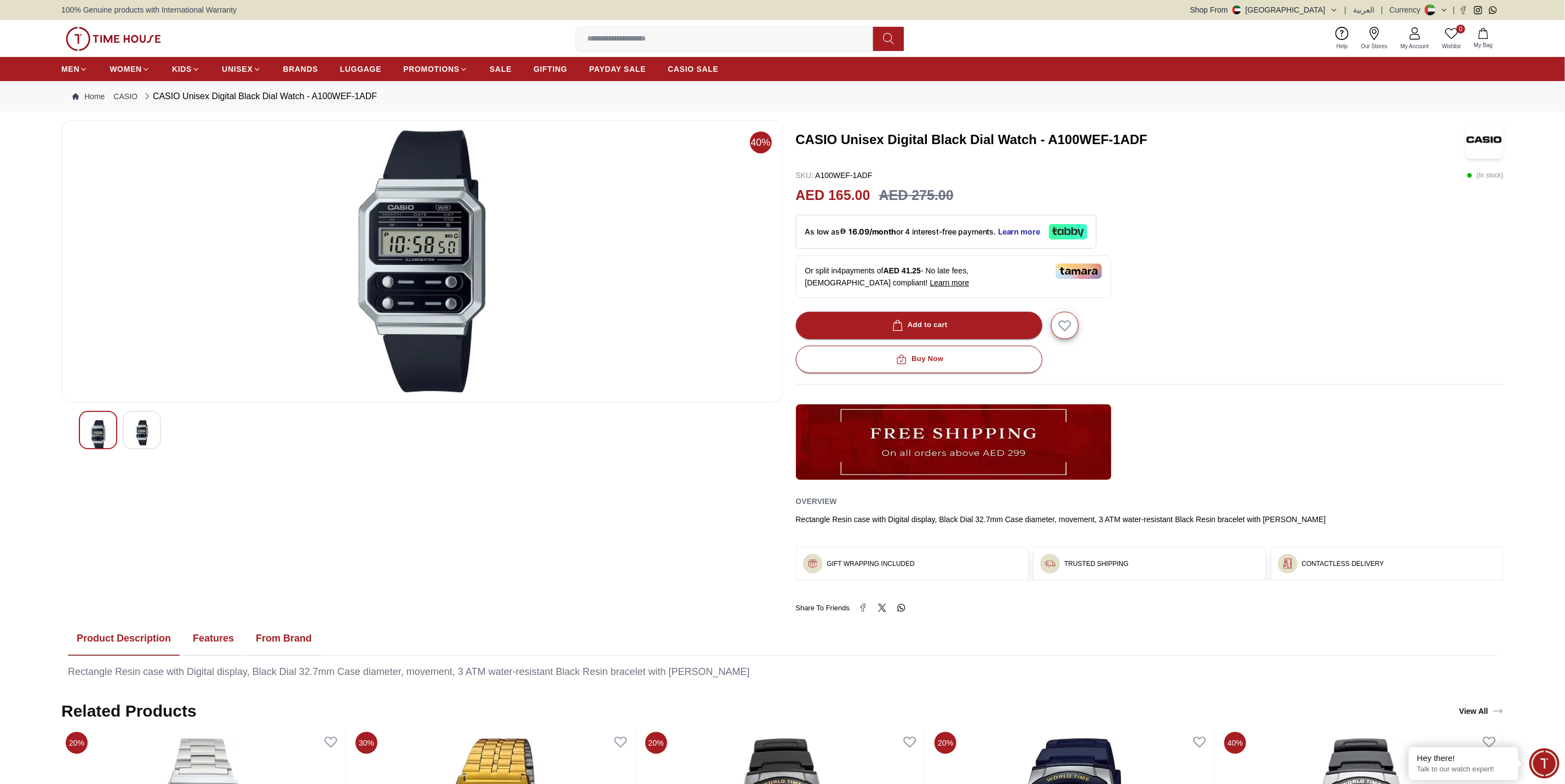
click at [134, 438] on img at bounding box center [142, 432] width 20 height 25
drag, startPoint x: 1052, startPoint y: 140, endPoint x: 1178, endPoint y: 134, distance: 126.1
click at [1043, 134] on h3 "CASIO Unisex Digital Black Dial Watch - A100WEF-1ADF" at bounding box center [1121, 140] width 649 height 18
copy h3 "A100WEF-1ADF"
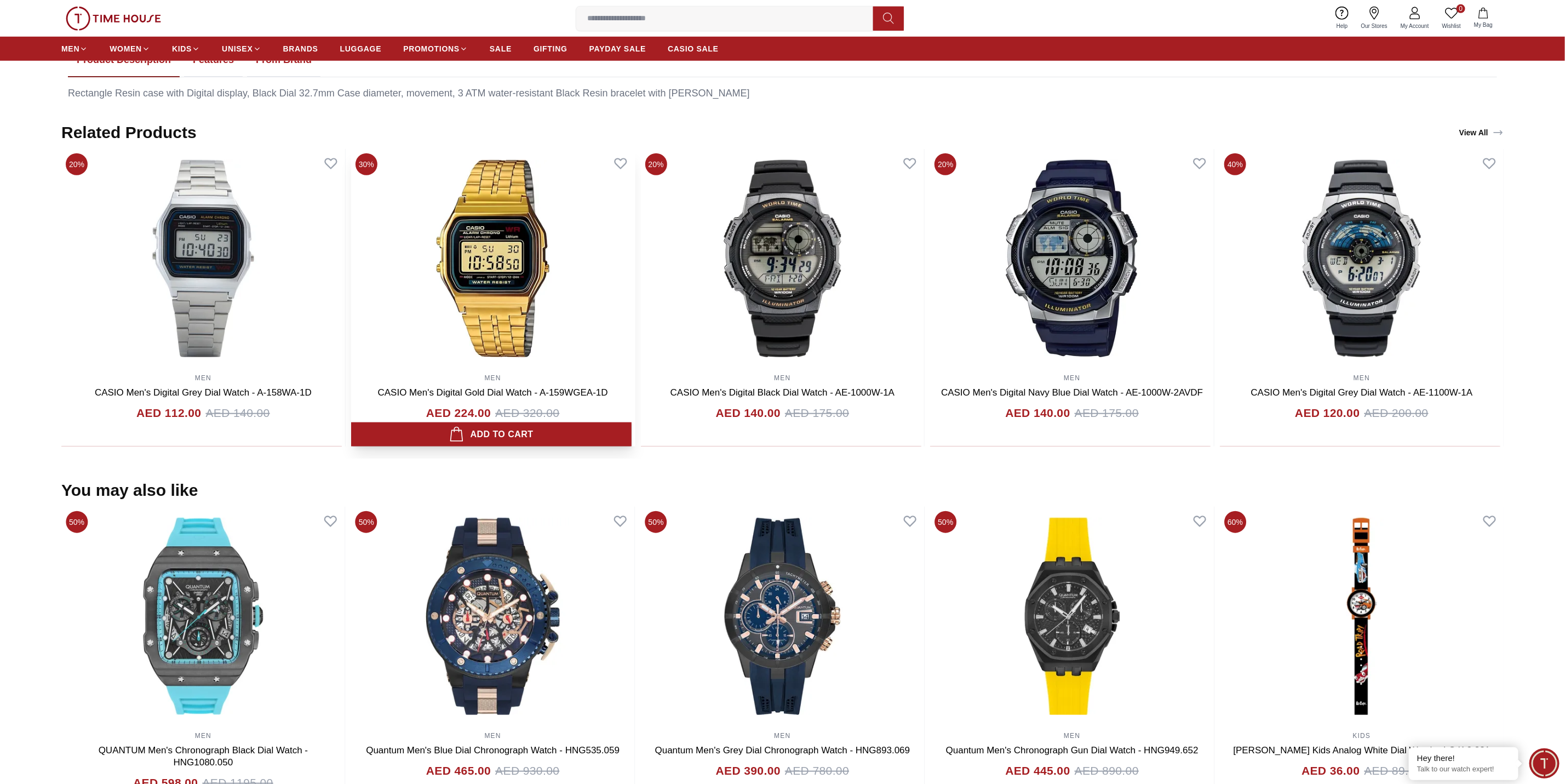
scroll to position [602, 0]
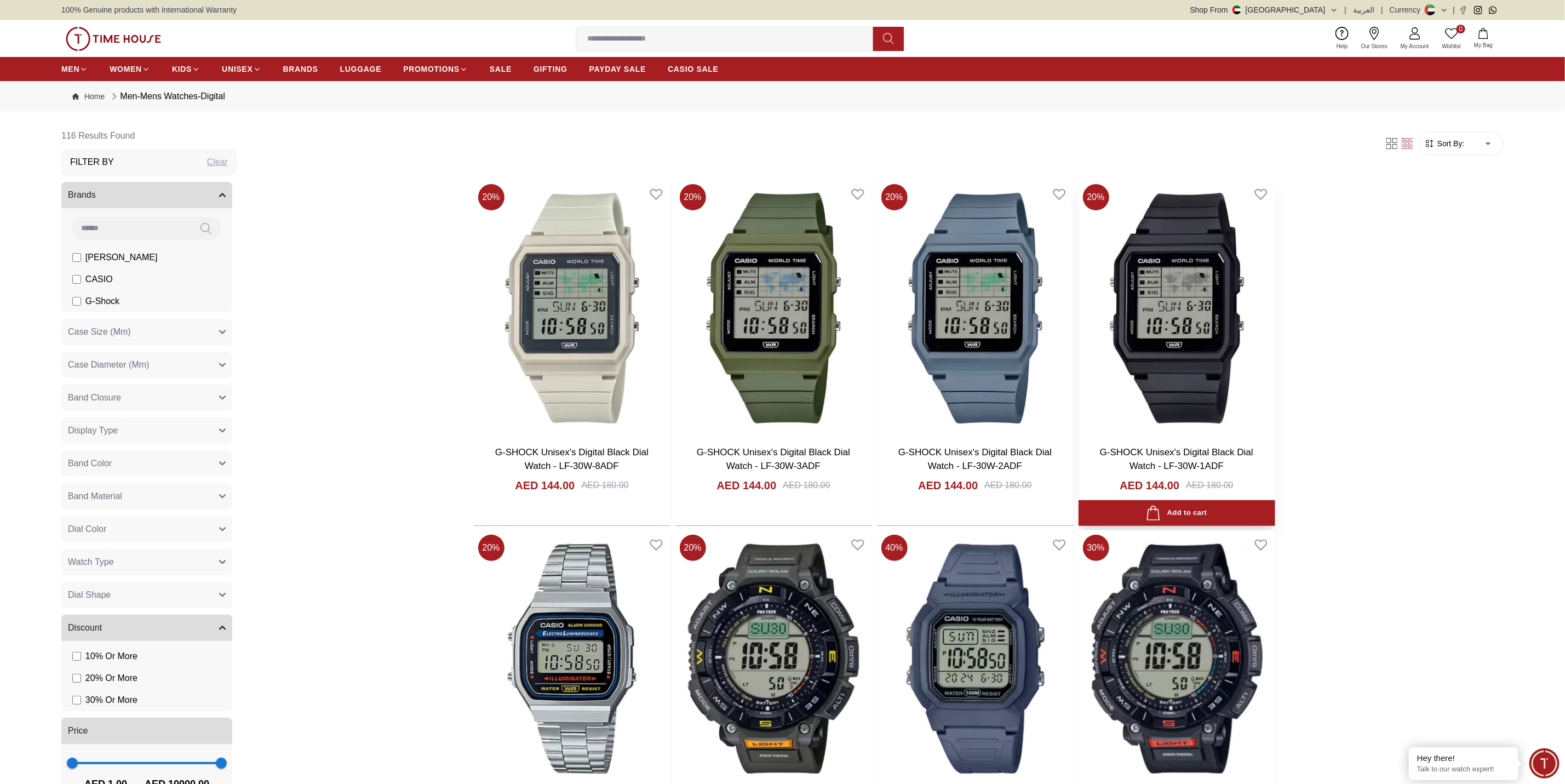
click at [1043, 309] on img at bounding box center [1177, 307] width 197 height 257
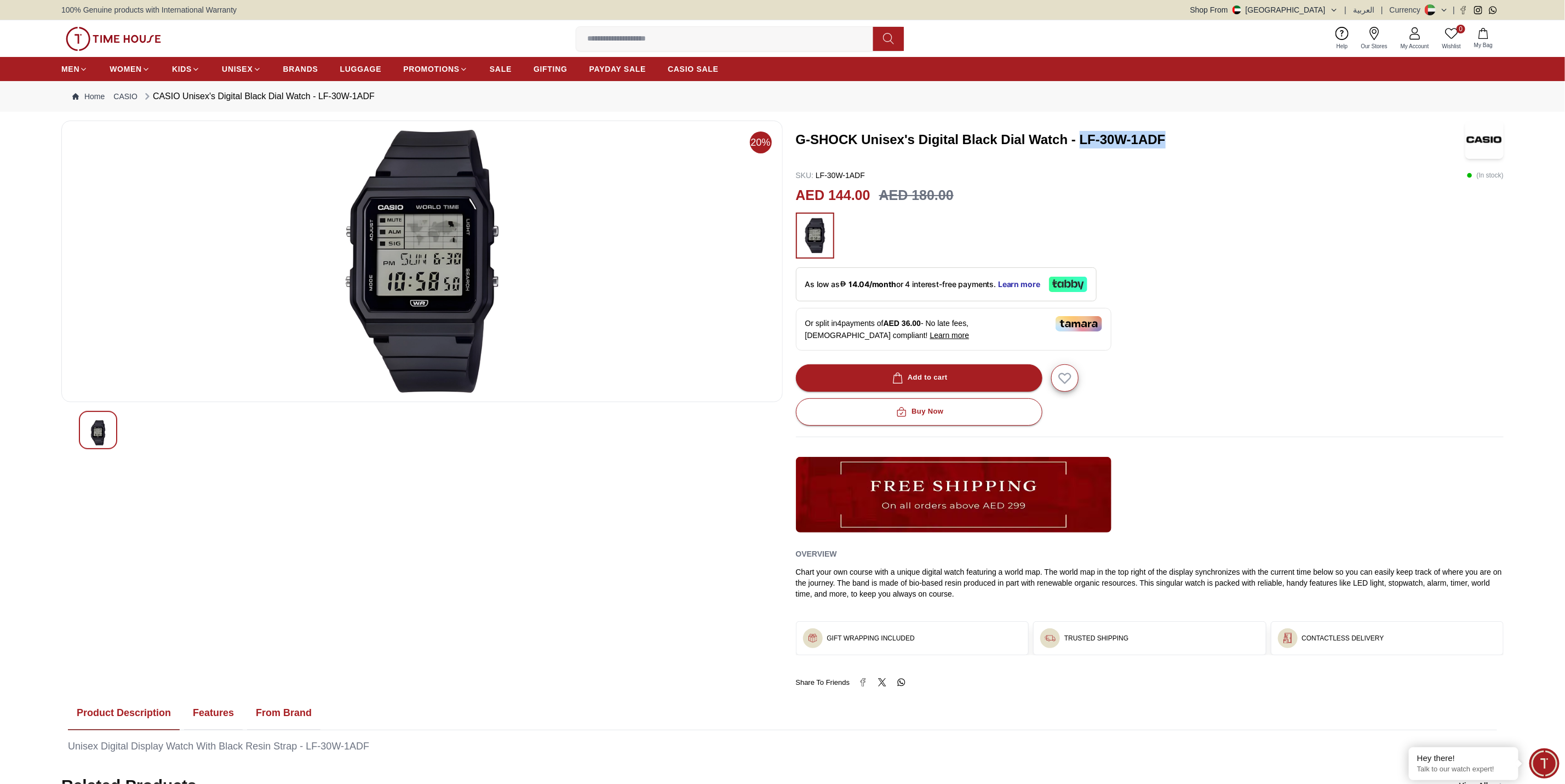
drag, startPoint x: 1080, startPoint y: 137, endPoint x: 1174, endPoint y: 143, distance: 94.2
click at [1043, 143] on h3 "G-SHOCK Unisex's Digital Black Dial Watch - LF-30W-1ADF" at bounding box center [1121, 140] width 649 height 18
copy h3 "LF-30W-1ADF"
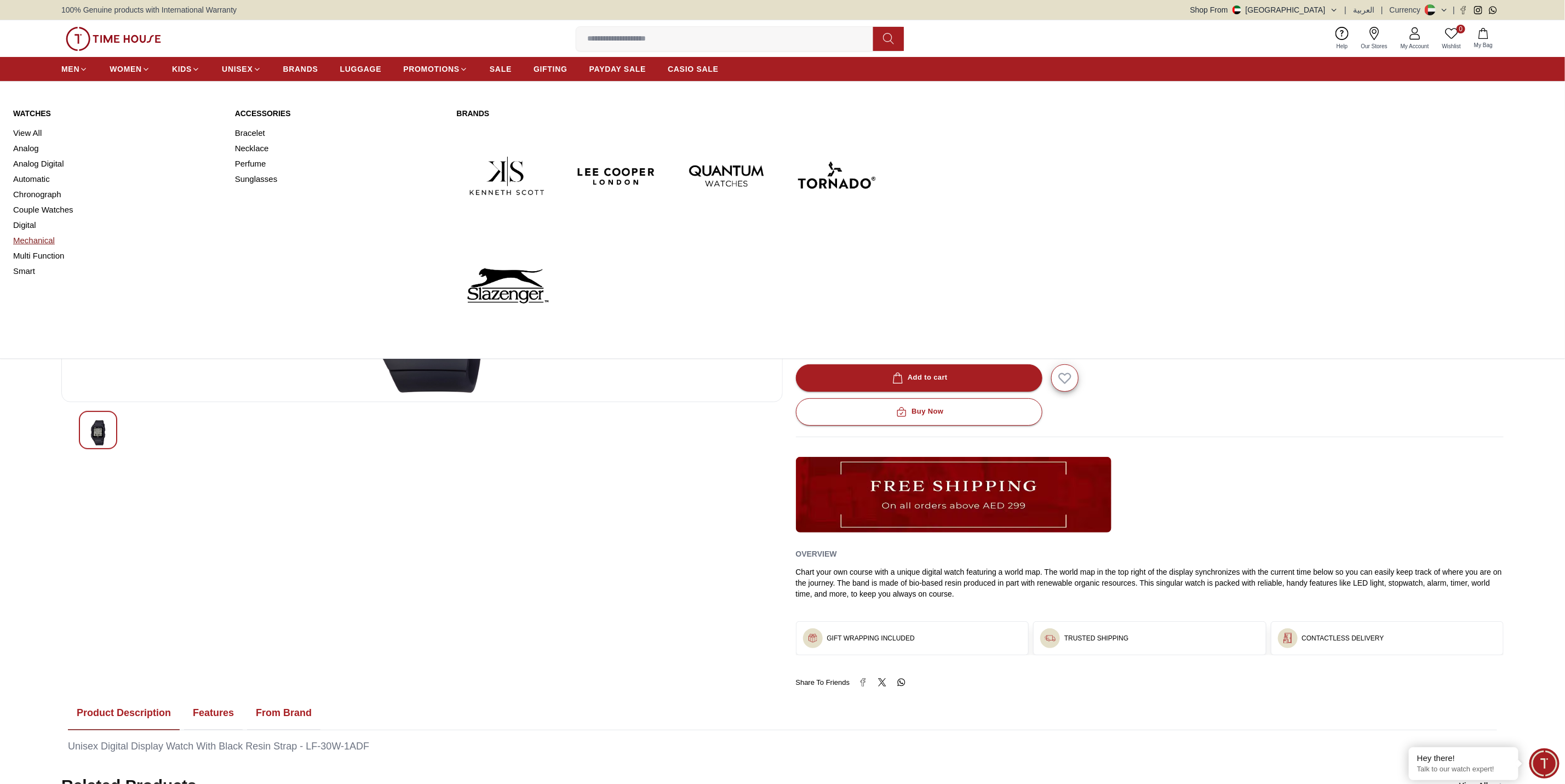
click at [34, 241] on link "Mechanical" at bounding box center [117, 240] width 209 height 15
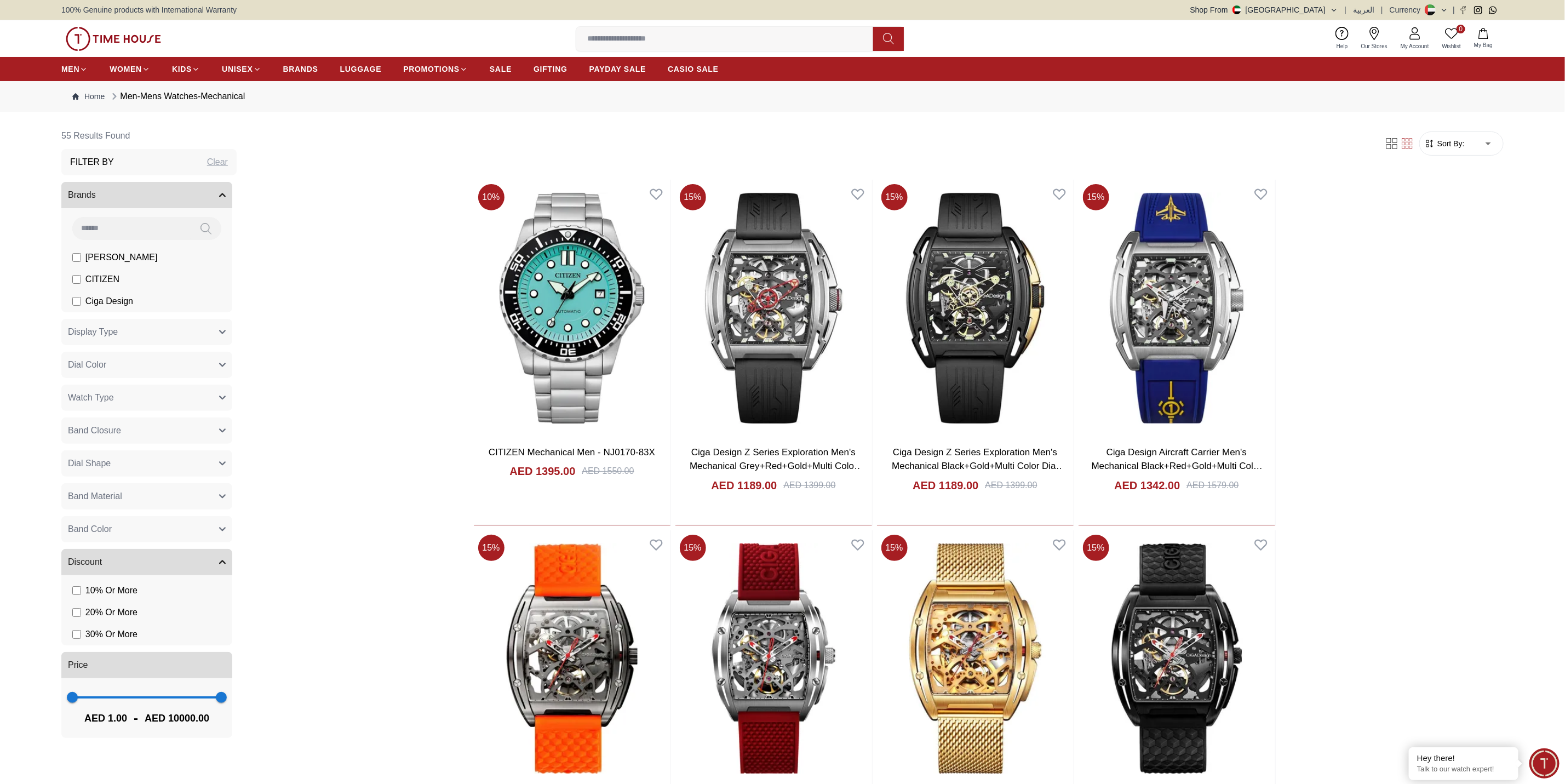
click at [1043, 143] on span "Sort By:" at bounding box center [1450, 143] width 29 height 11
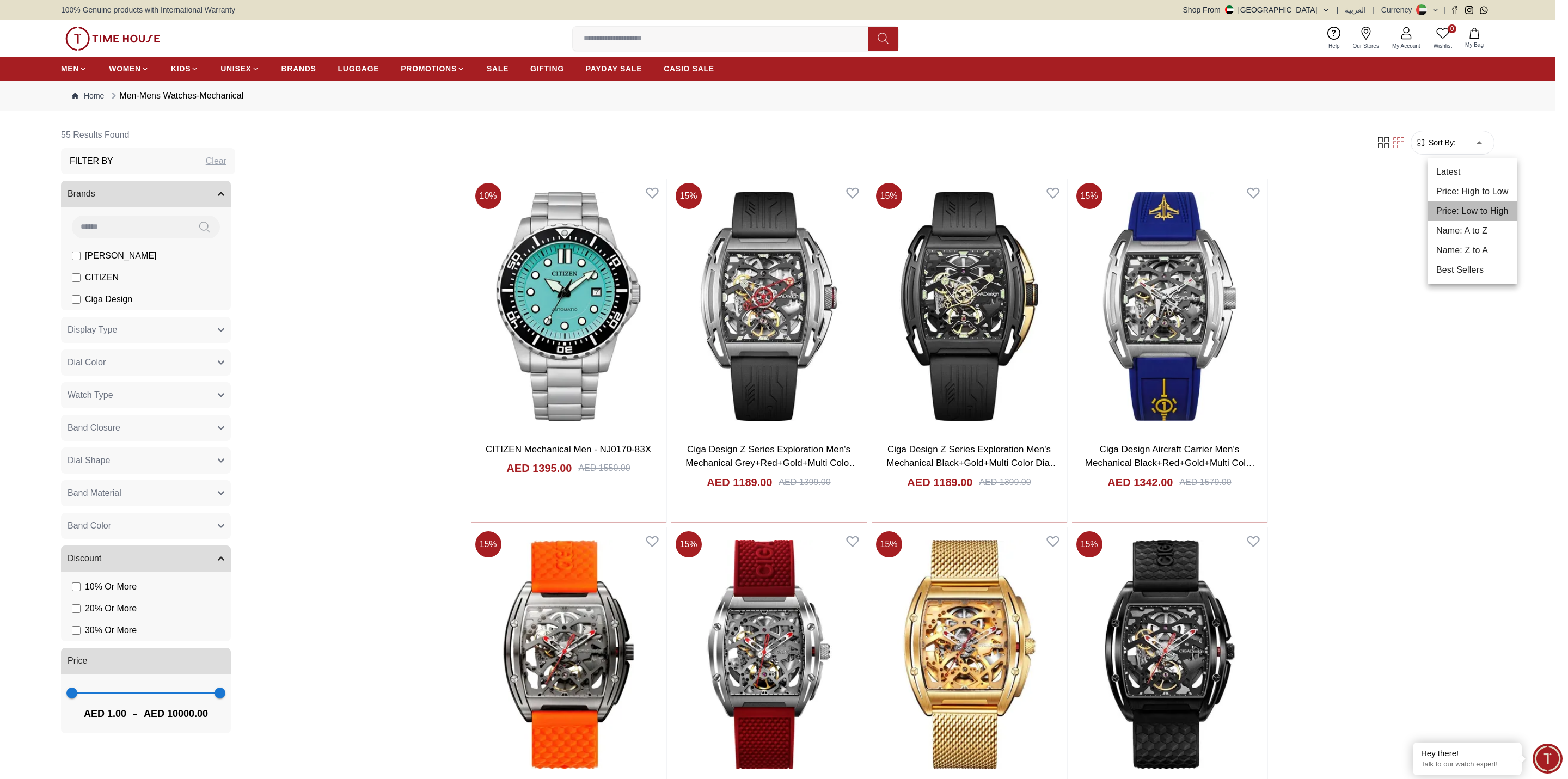
click at [1037, 209] on li "Price: Low to High" at bounding box center [1472, 211] width 90 height 19
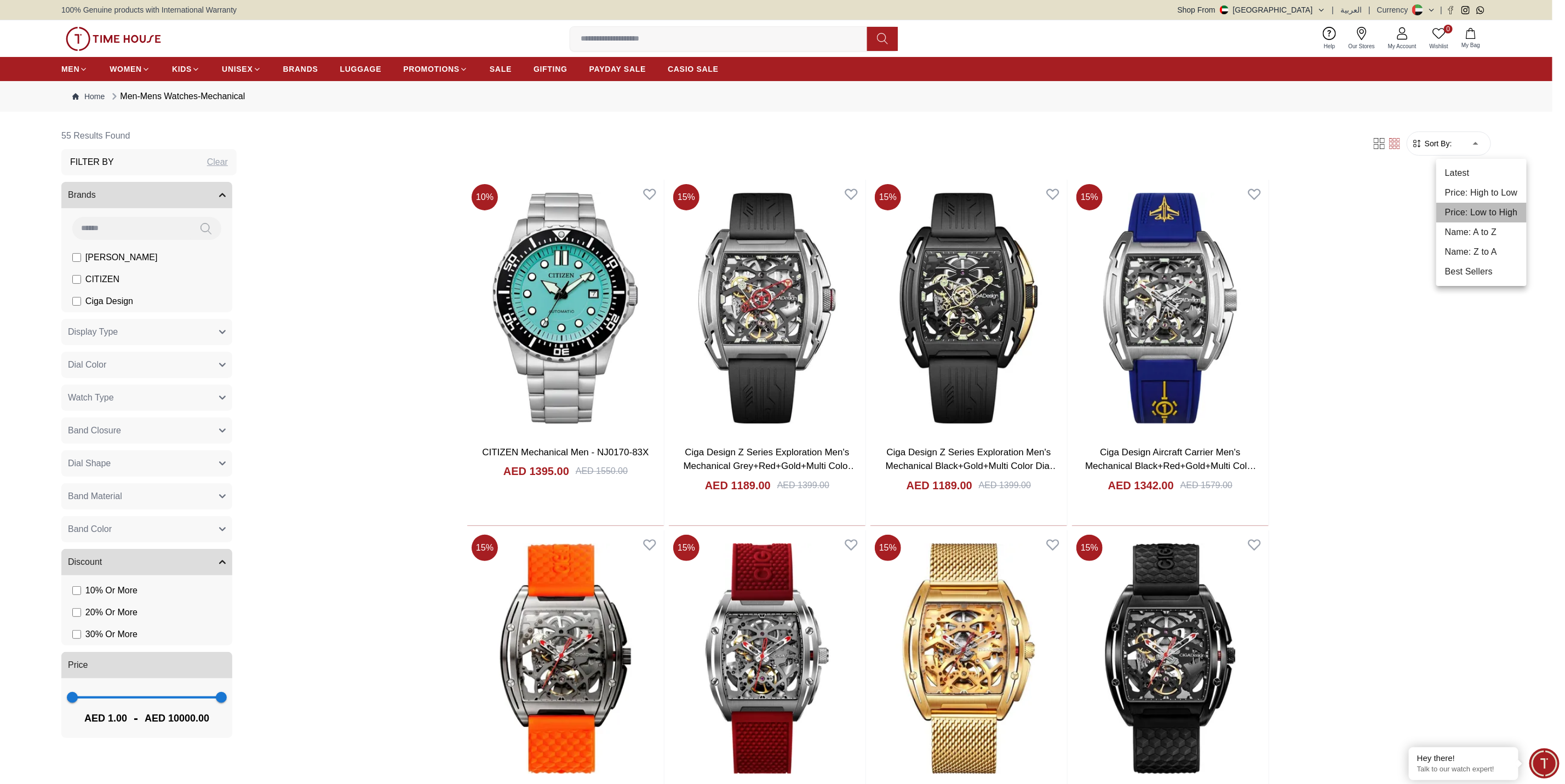
type input "*"
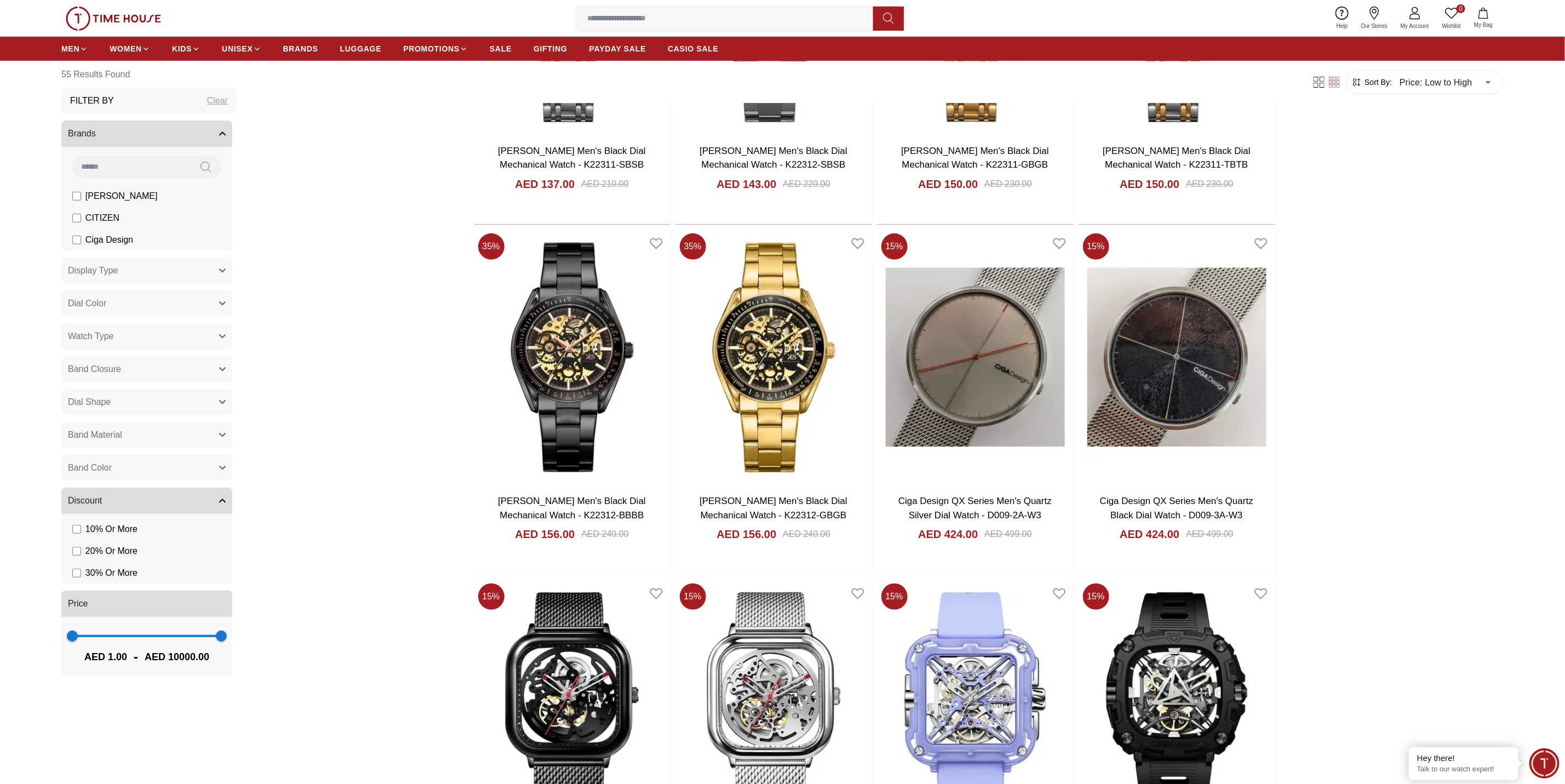
scroll to position [602, 0]
